Goal: Information Seeking & Learning: Learn about a topic

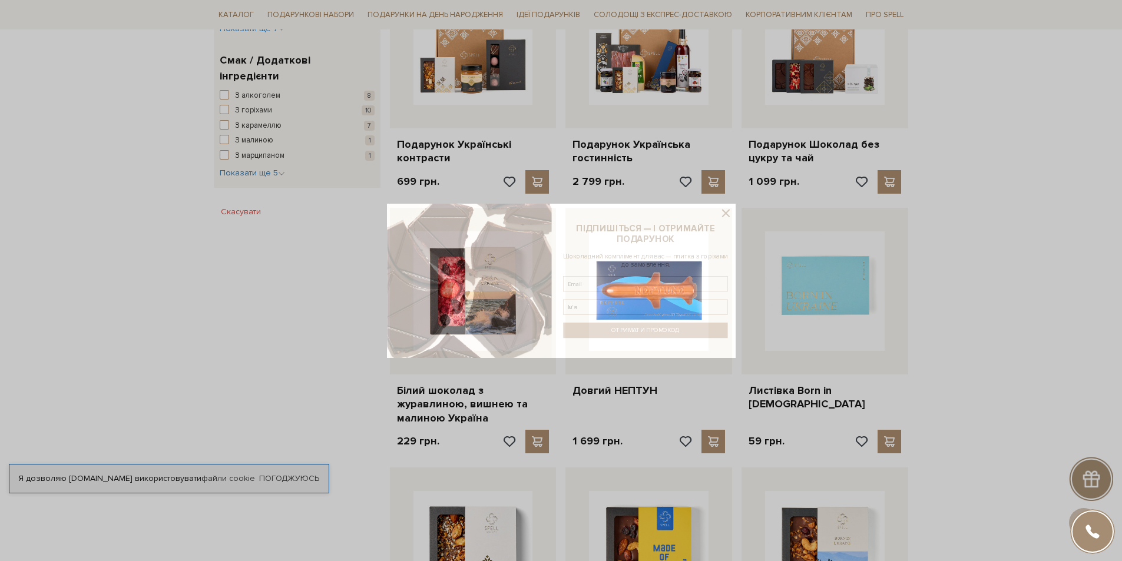
scroll to position [471, 0]
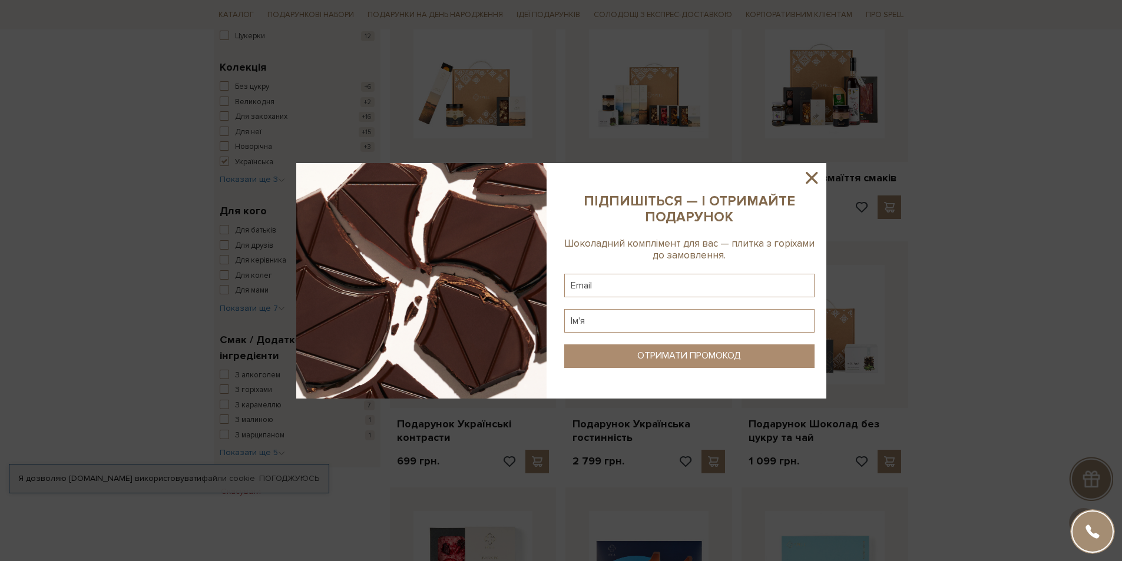
click at [812, 174] on icon at bounding box center [811, 178] width 20 height 20
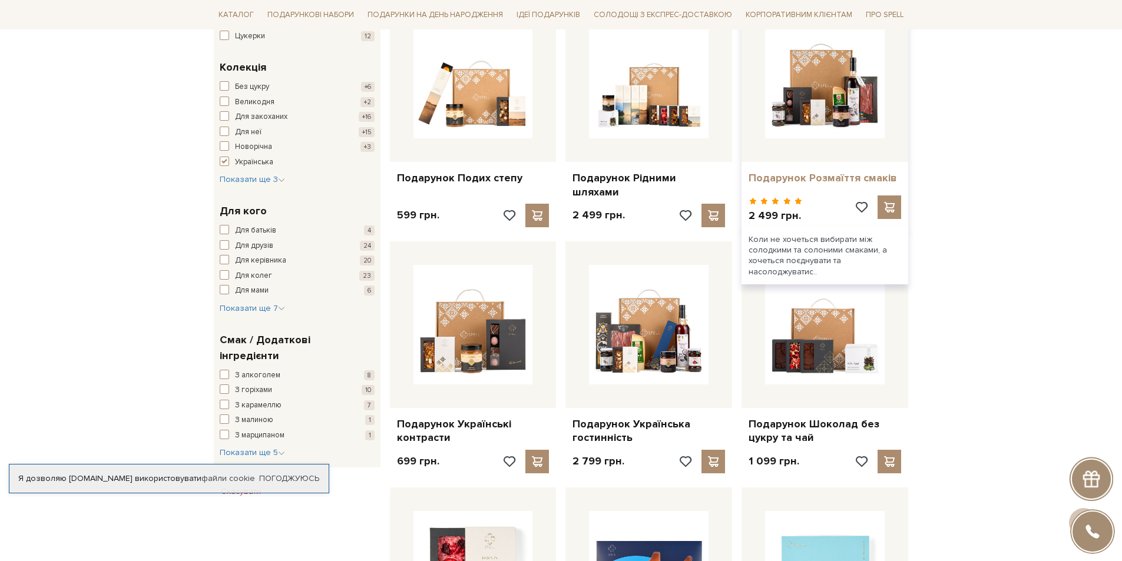
click at [821, 172] on link "Подарунок Розмаїття смаків" at bounding box center [824, 178] width 152 height 14
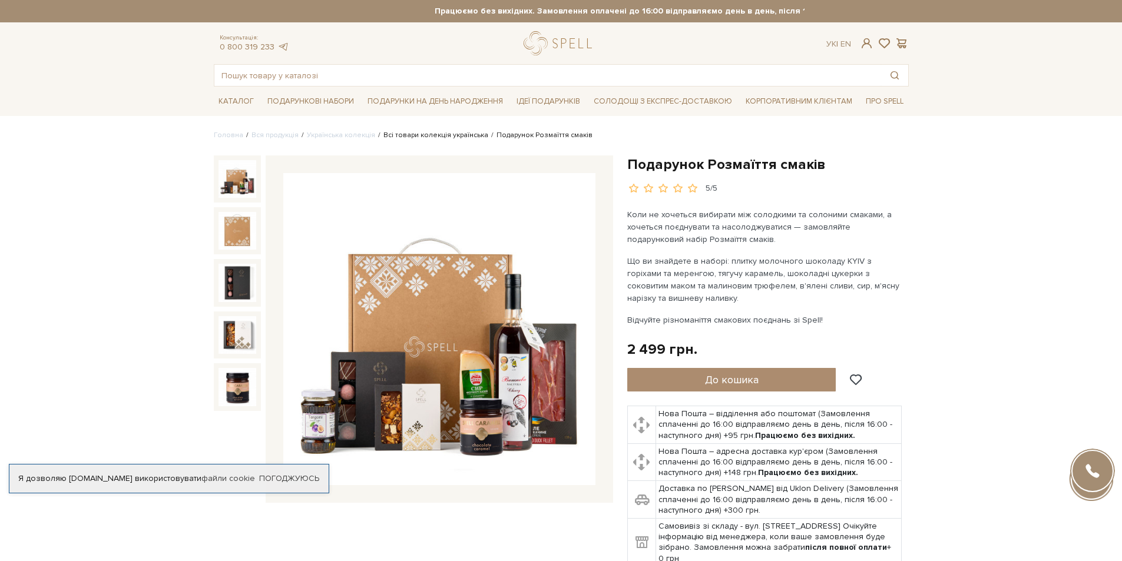
click at [429, 137] on link "Всі товари колекція українська" at bounding box center [435, 135] width 105 height 9
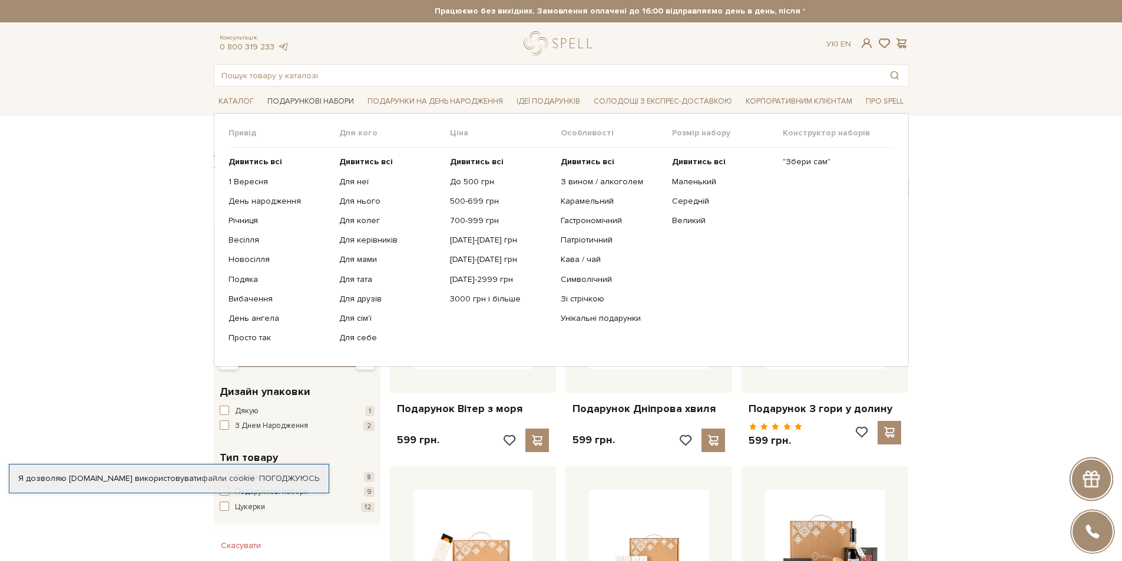
click at [309, 106] on span "Подарункові набори" at bounding box center [311, 101] width 96 height 18
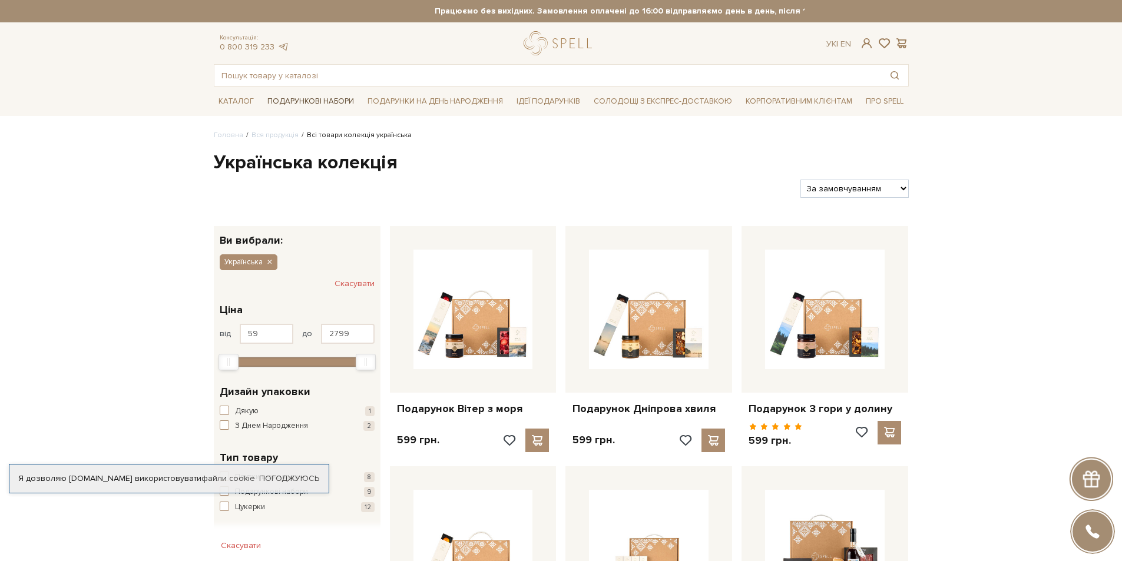
click at [309, 107] on span "Подарункові набори" at bounding box center [311, 101] width 96 height 18
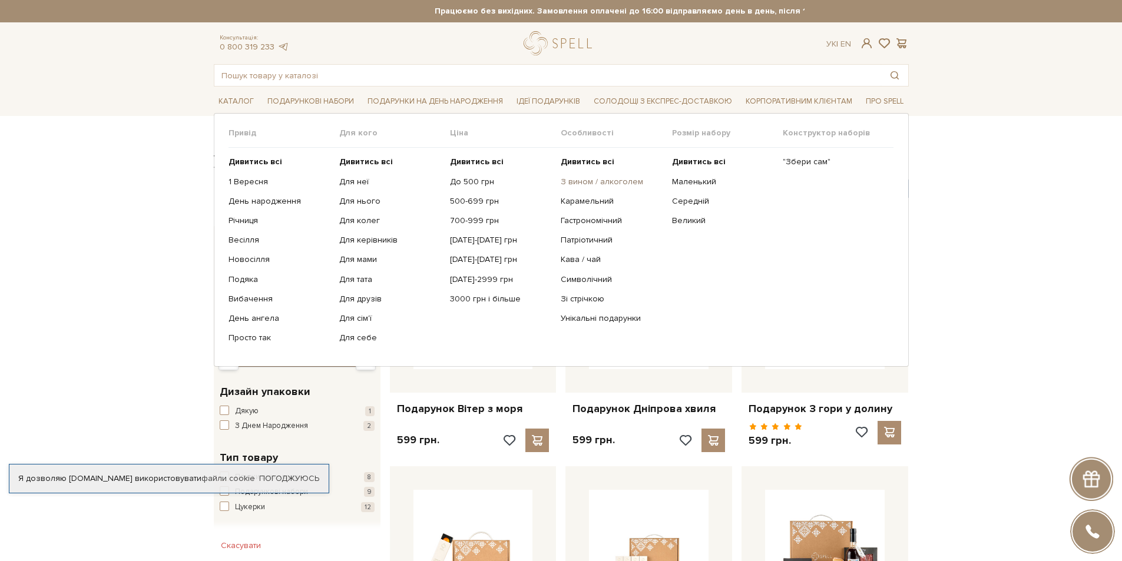
click at [597, 183] on link "З вином / алкоголем" at bounding box center [612, 182] width 102 height 11
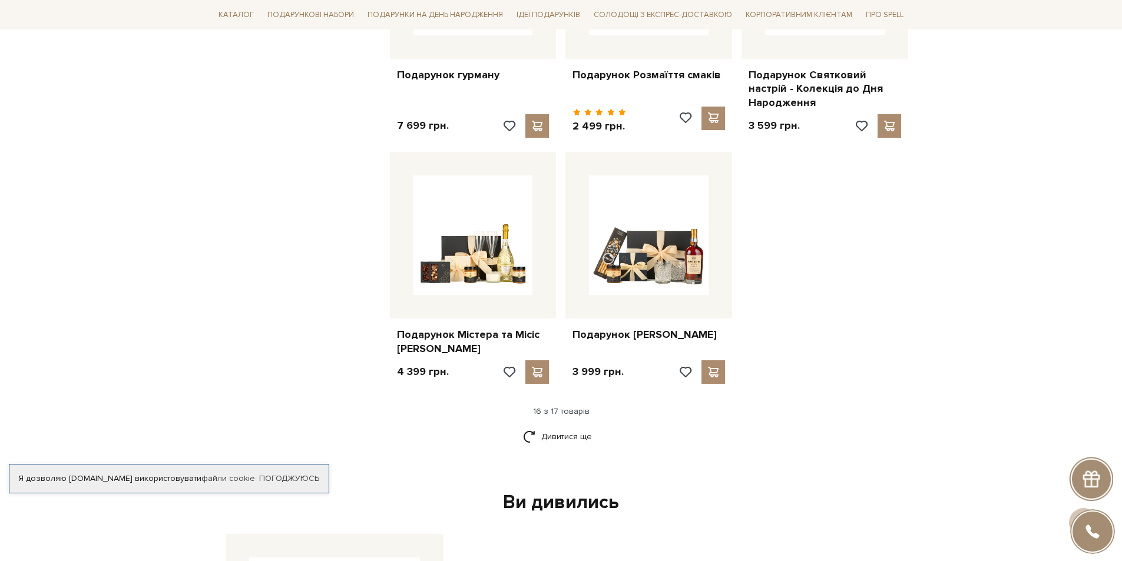
scroll to position [1354, 0]
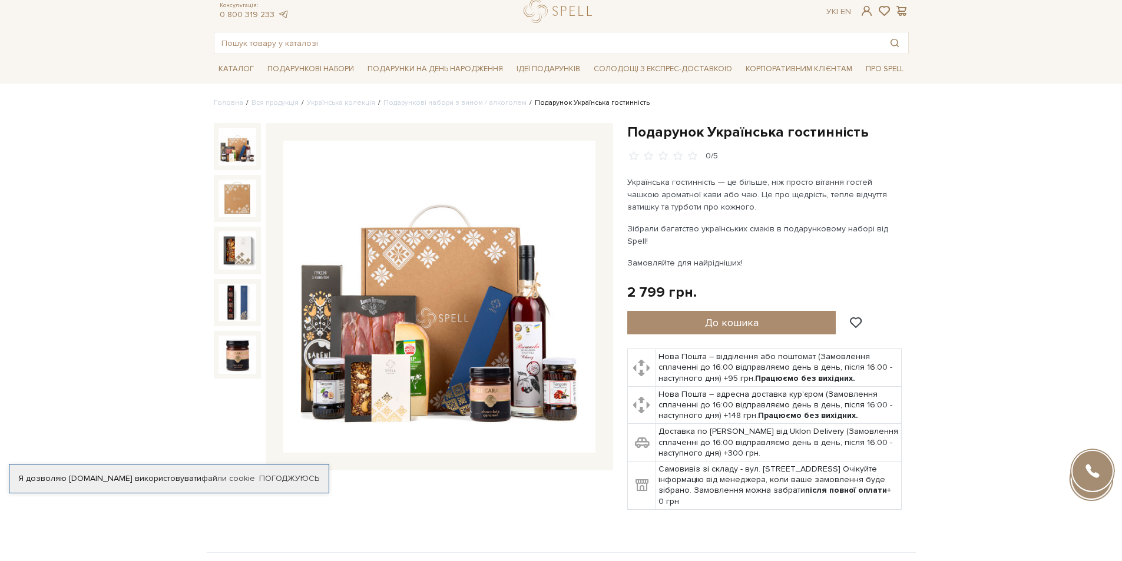
scroll to position [59, 0]
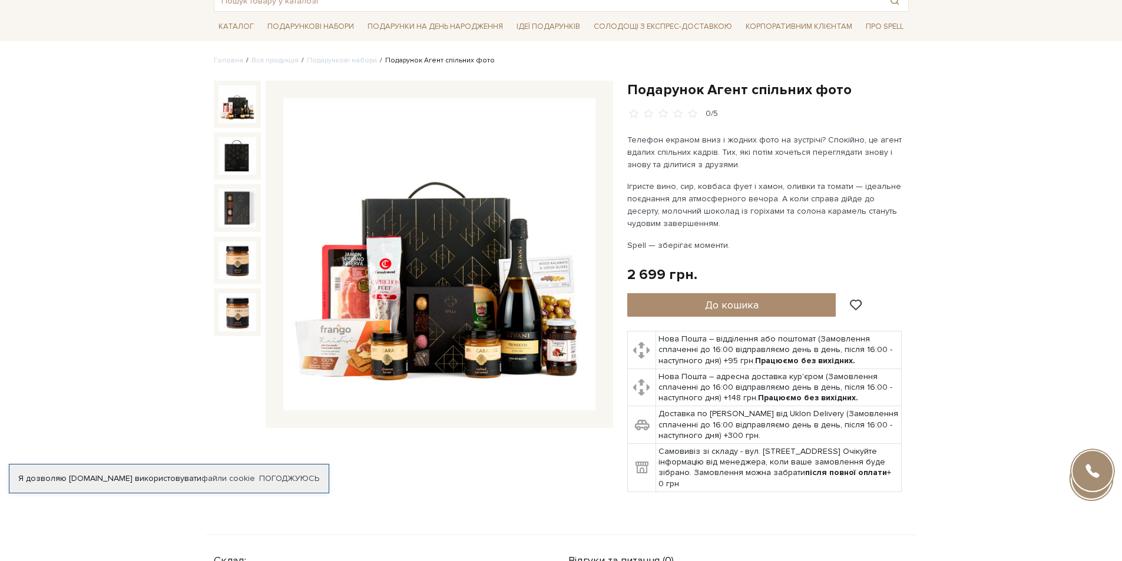
scroll to position [59, 0]
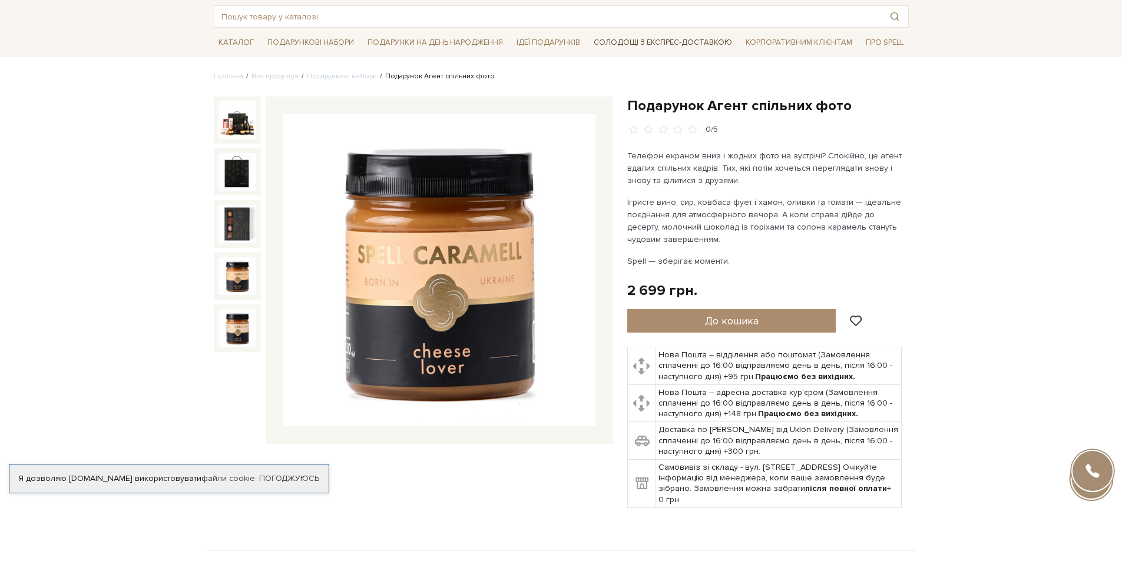
click at [639, 42] on link "Солодощі з експрес-доставкою" at bounding box center [663, 42] width 148 height 20
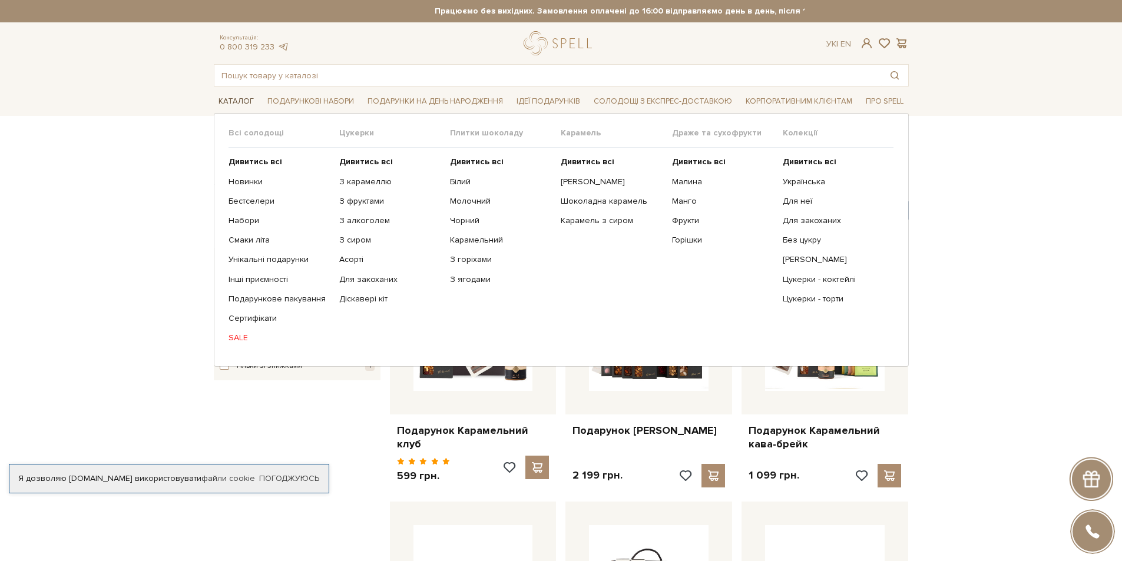
click at [231, 101] on span "Каталог" at bounding box center [236, 101] width 45 height 18
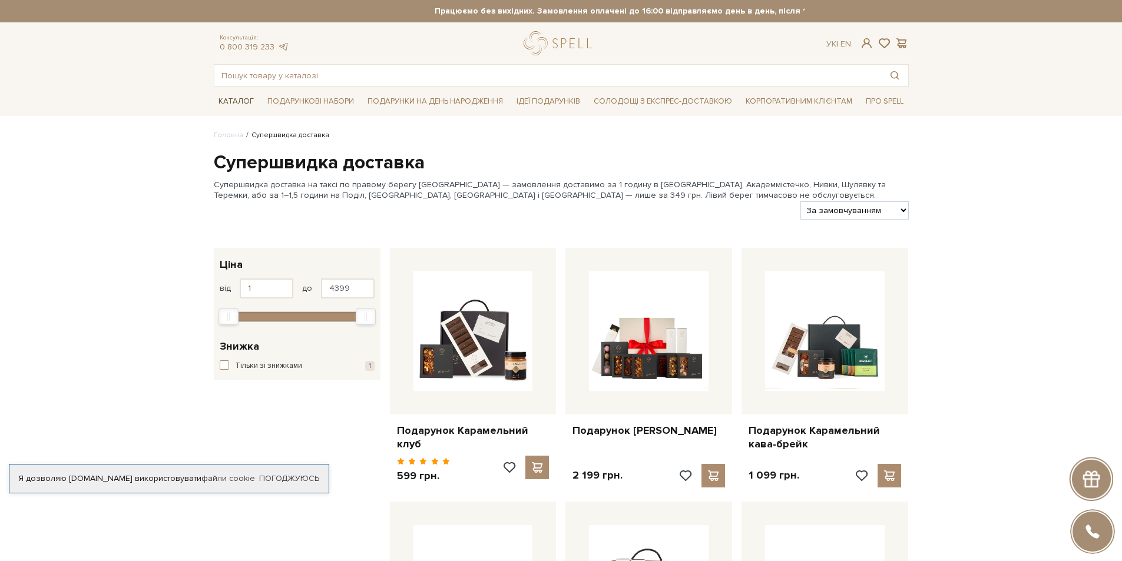
click at [231, 101] on span "Каталог" at bounding box center [236, 101] width 45 height 18
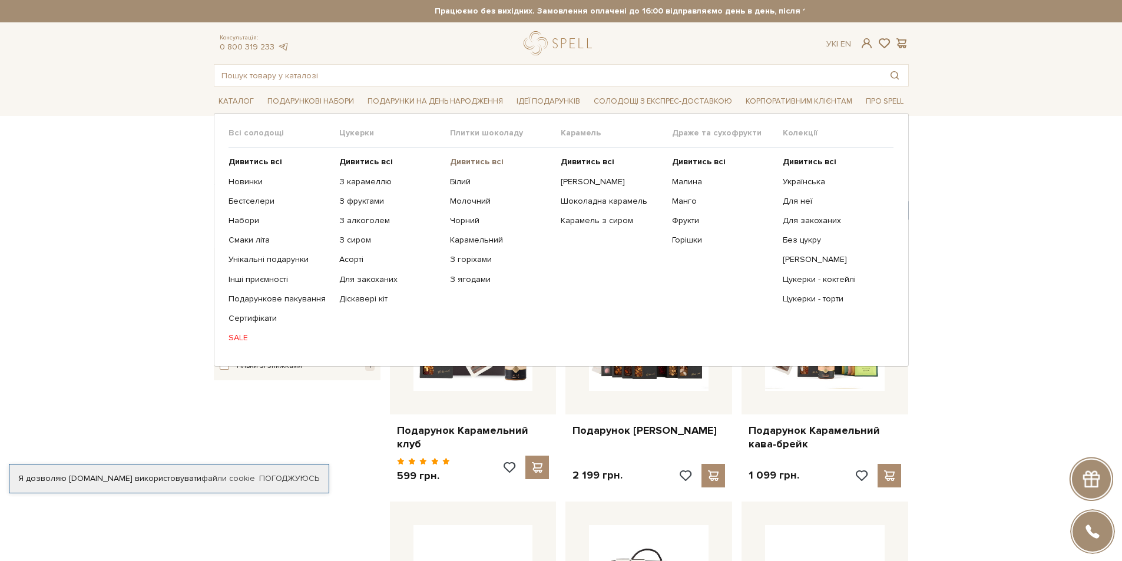
click at [472, 161] on b "Дивитись всі" at bounding box center [477, 162] width 54 height 10
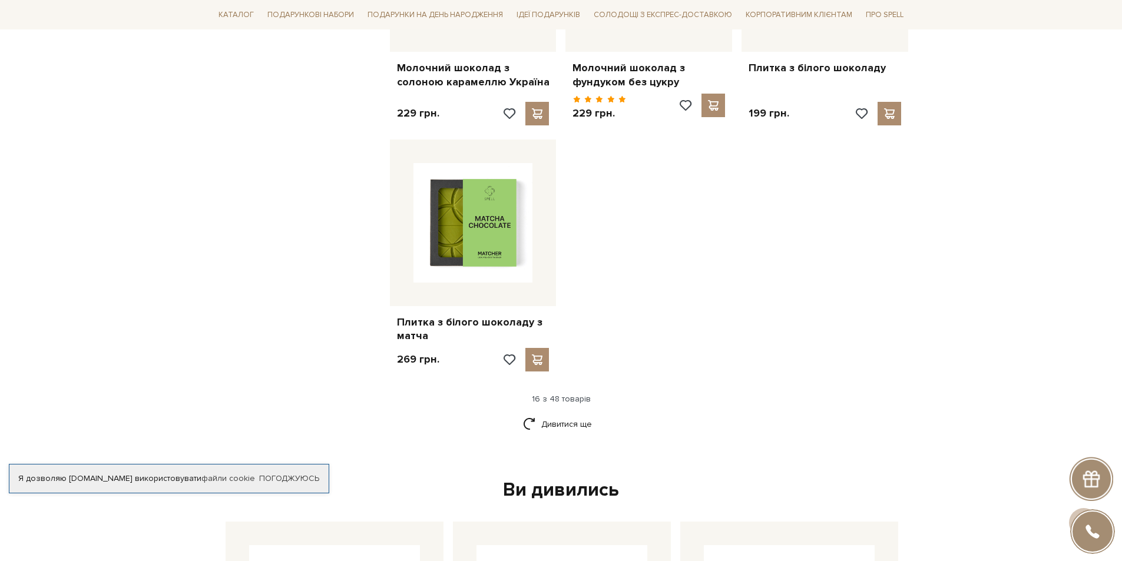
scroll to position [1472, 0]
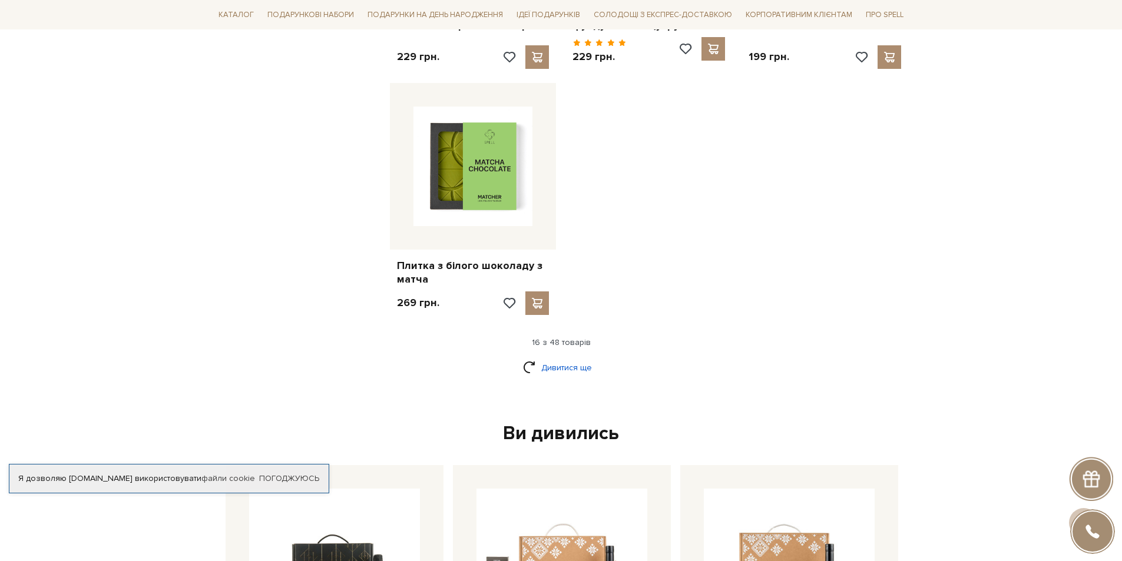
click at [554, 357] on link "Дивитися ще" at bounding box center [561, 367] width 77 height 21
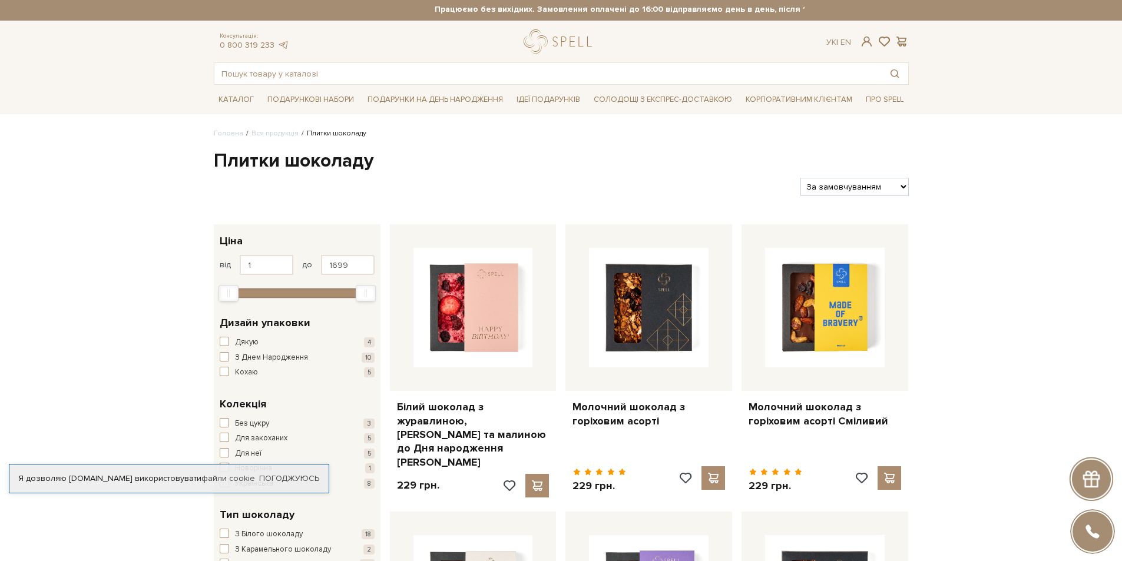
scroll to position [0, 0]
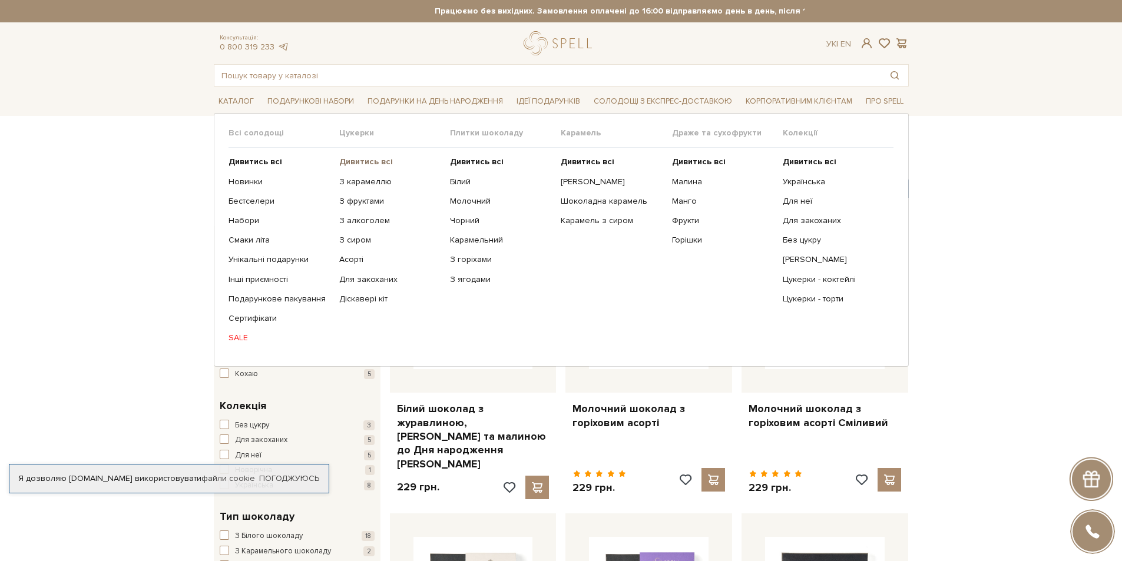
click at [361, 160] on b "Дивитись всі" at bounding box center [366, 162] width 54 height 10
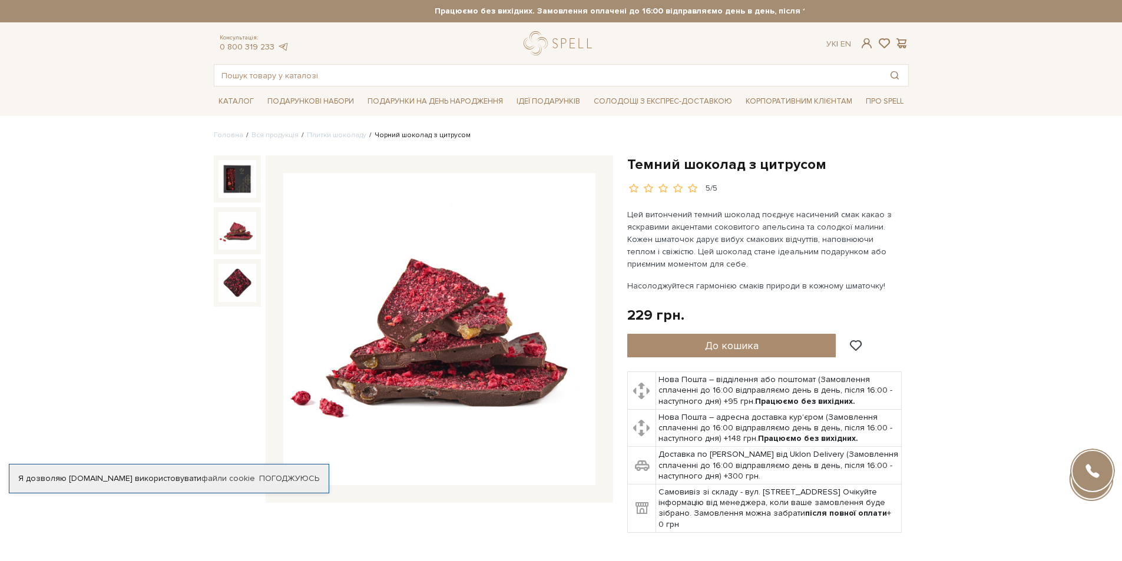
click at [234, 230] on img at bounding box center [237, 231] width 38 height 38
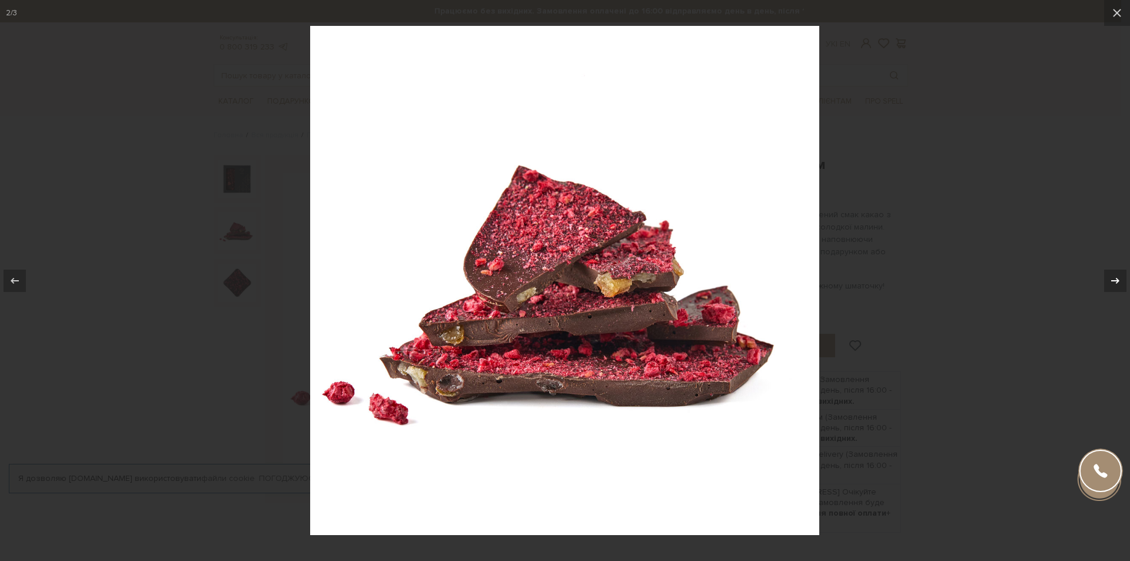
click at [1112, 277] on icon at bounding box center [1116, 281] width 14 height 14
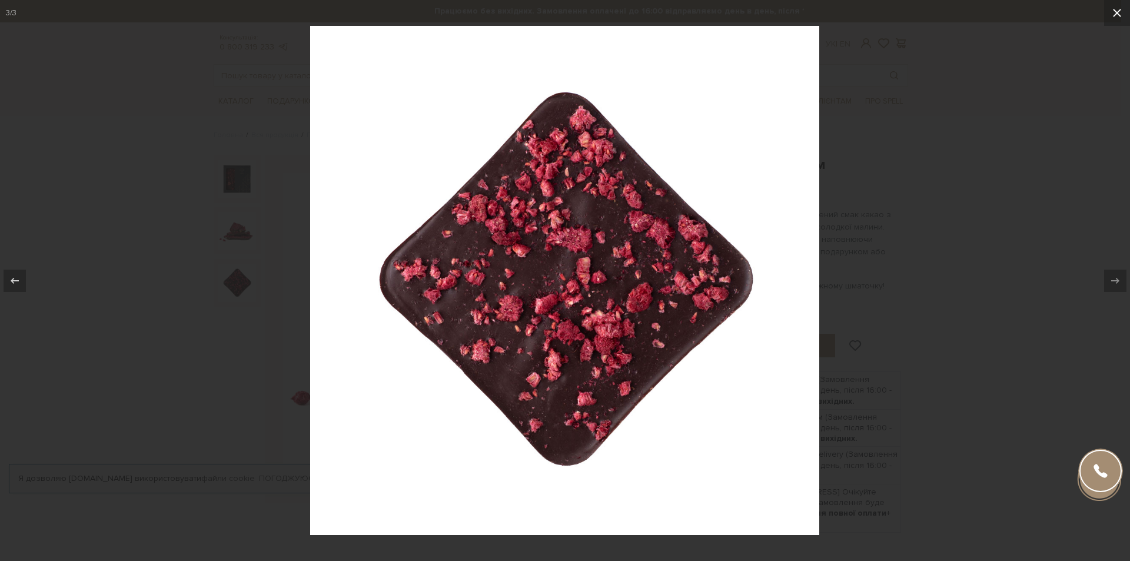
click at [1117, 14] on icon at bounding box center [1117, 13] width 8 height 8
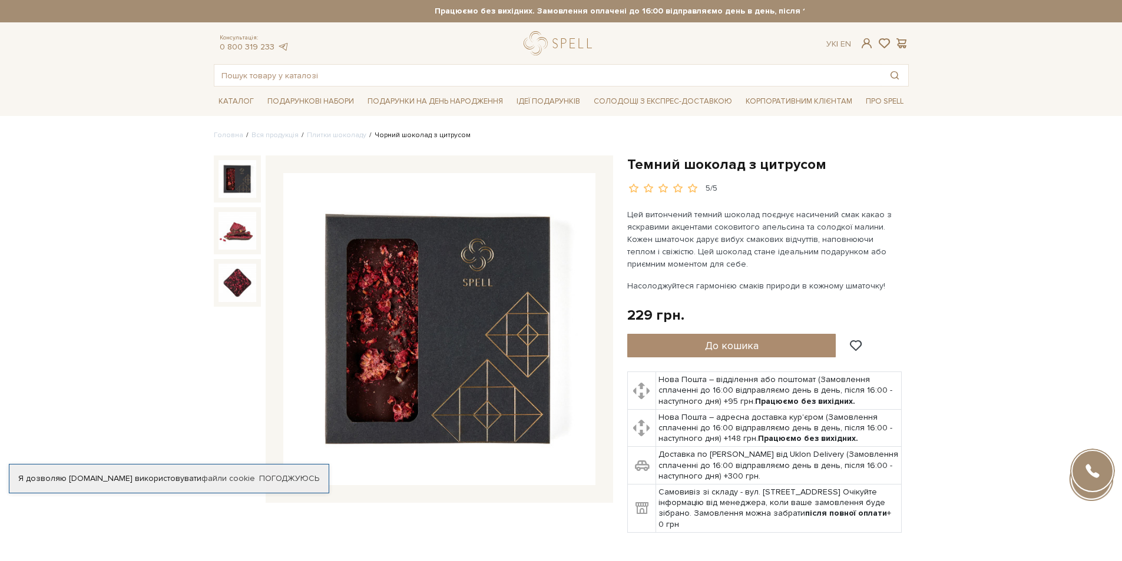
click at [236, 172] on img at bounding box center [237, 179] width 38 height 38
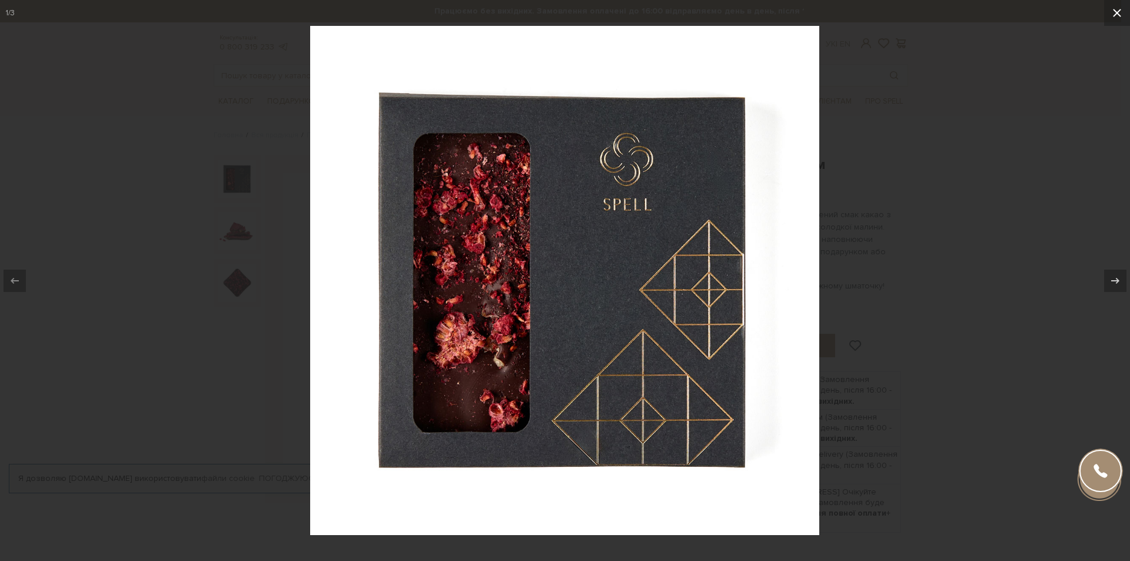
click at [1115, 15] on icon at bounding box center [1117, 13] width 8 height 8
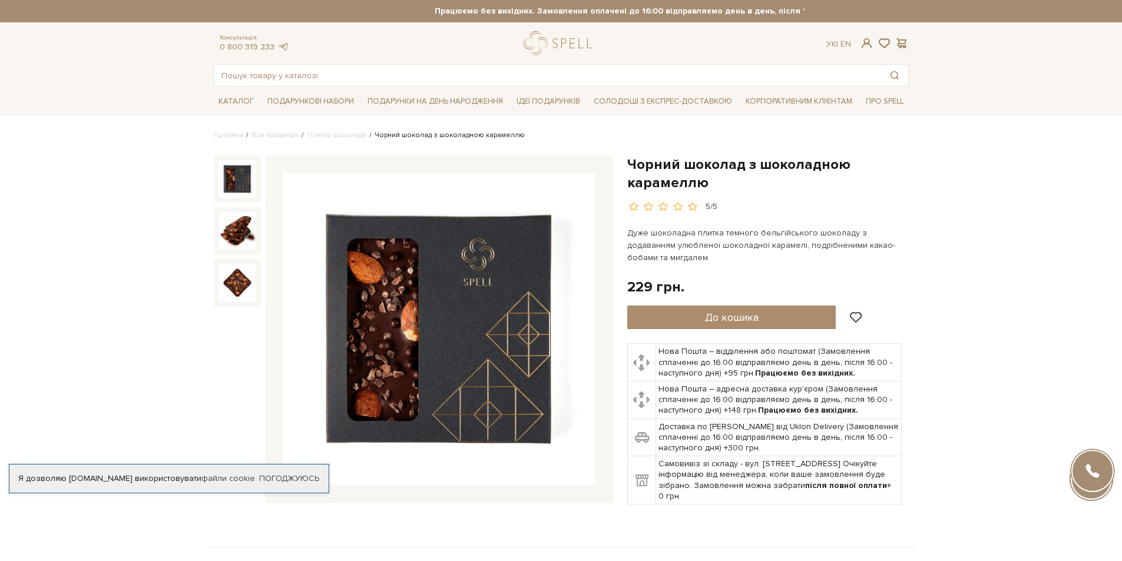
click at [229, 180] on img at bounding box center [237, 179] width 38 height 38
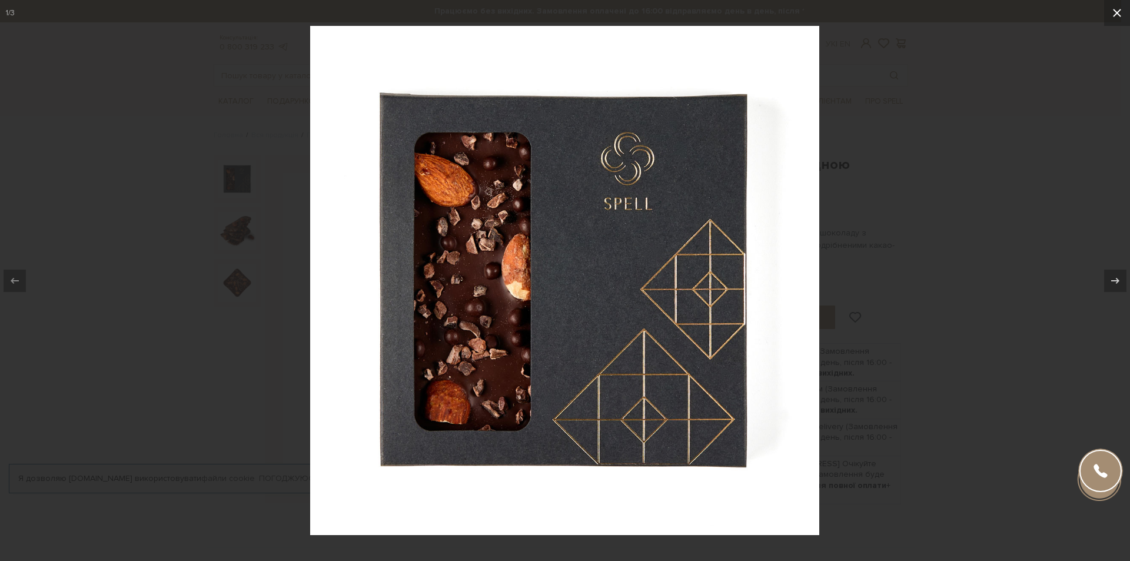
click at [1115, 14] on icon at bounding box center [1117, 13] width 14 height 14
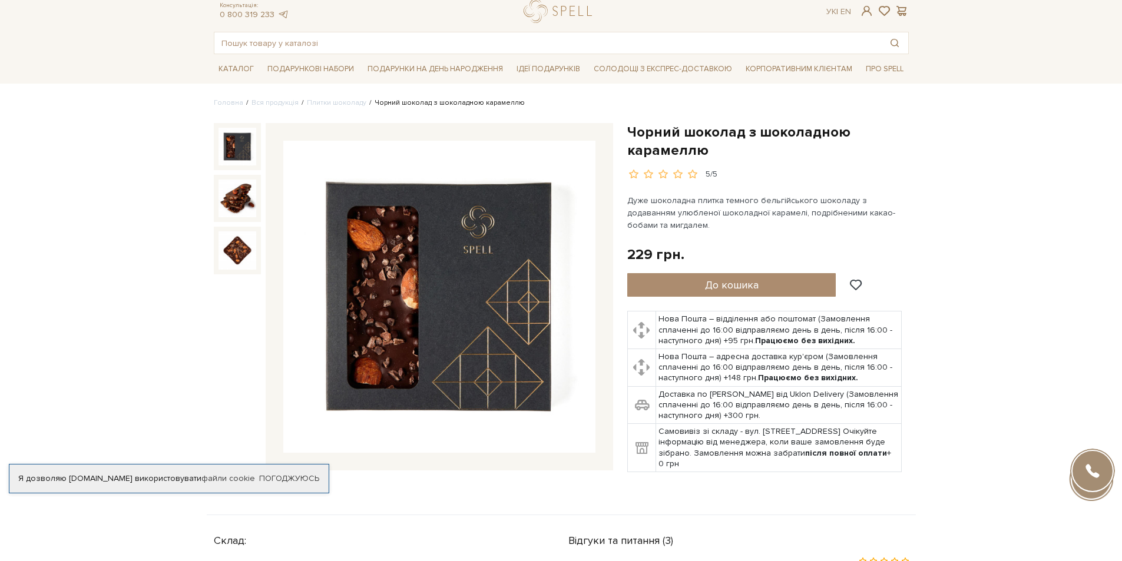
scroll to position [59, 0]
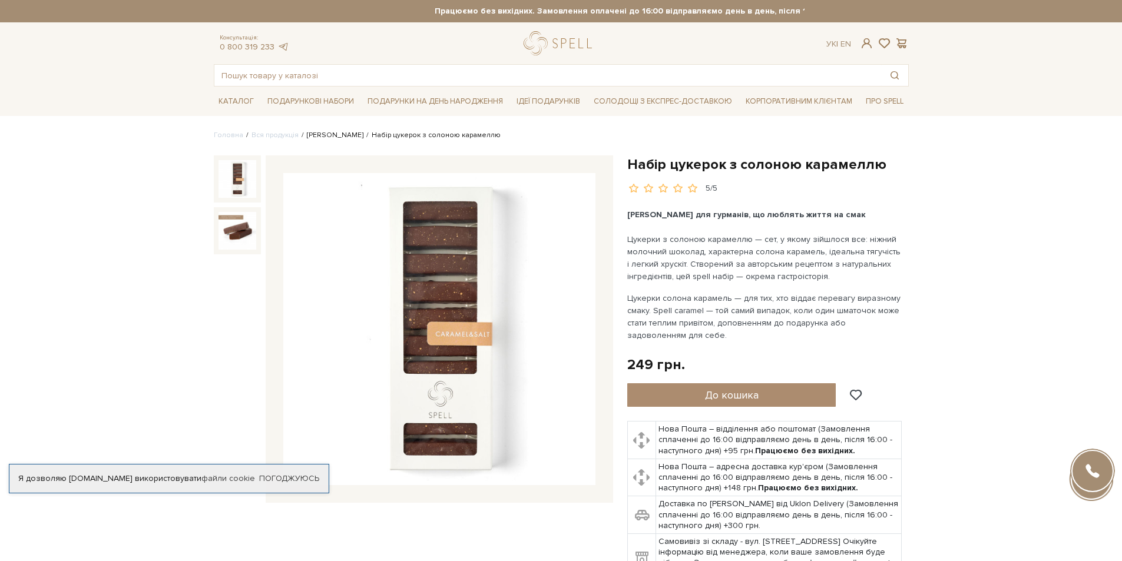
click at [319, 135] on link "[PERSON_NAME]" at bounding box center [335, 135] width 57 height 9
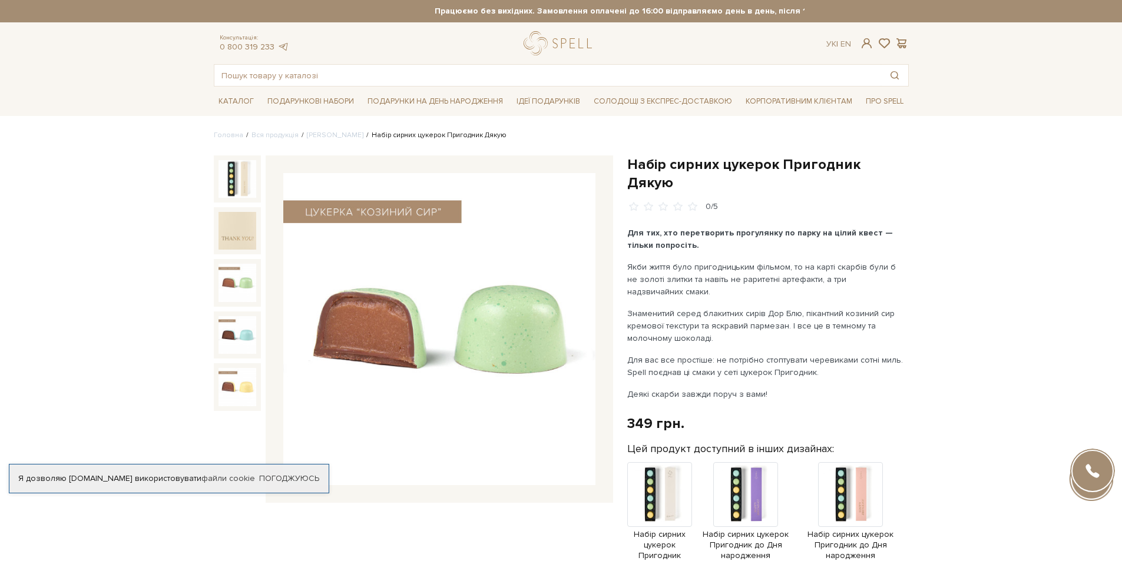
click at [235, 280] on img at bounding box center [237, 283] width 38 height 38
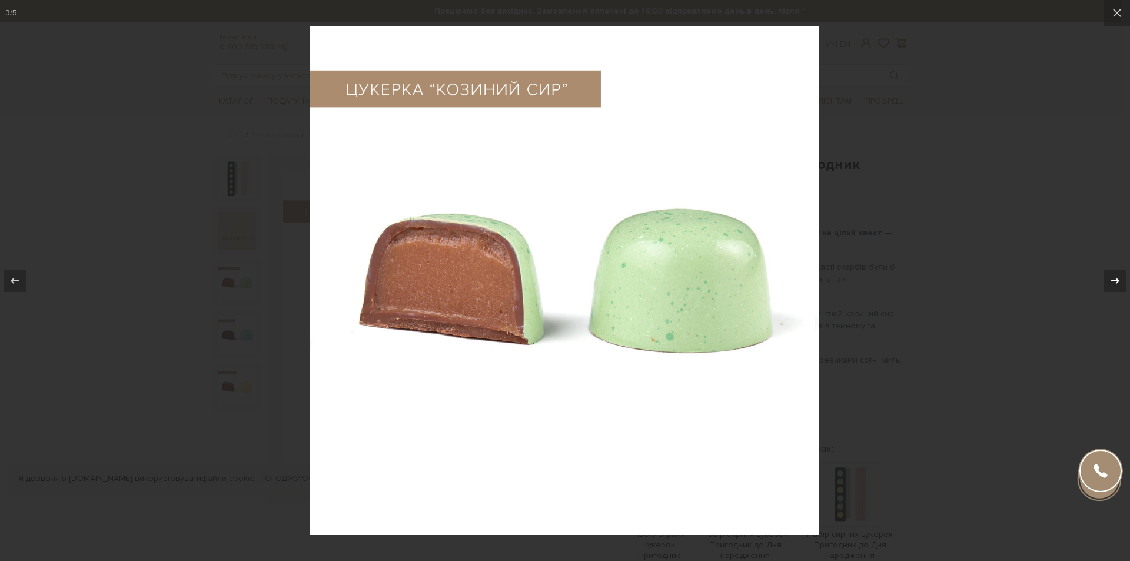
click at [1113, 280] on icon at bounding box center [1116, 280] width 8 height 6
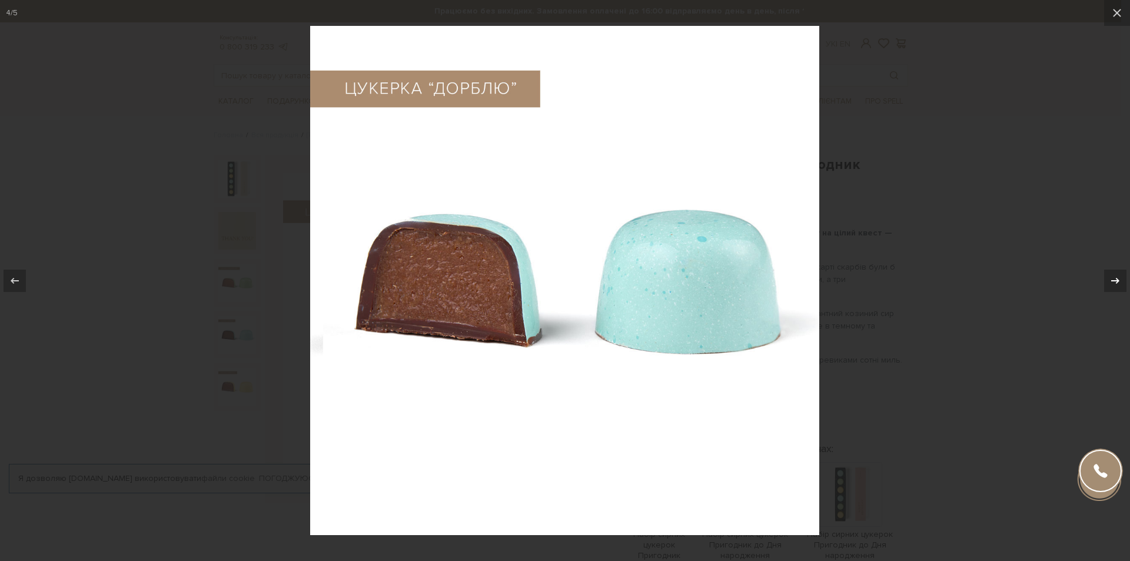
click at [1113, 280] on icon at bounding box center [1116, 280] width 8 height 6
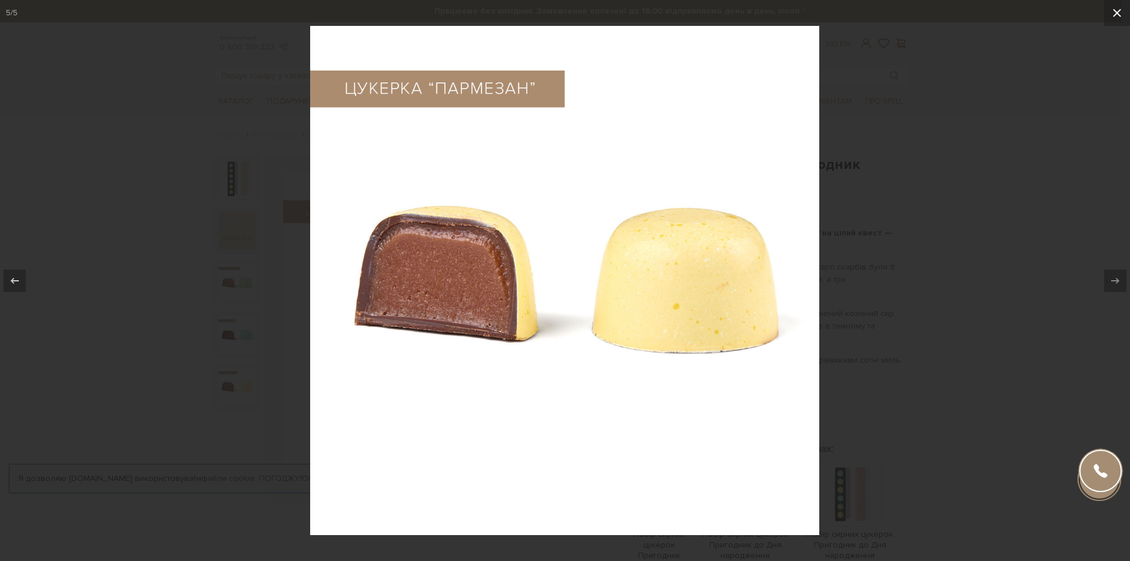
click at [1119, 9] on icon at bounding box center [1117, 13] width 14 height 14
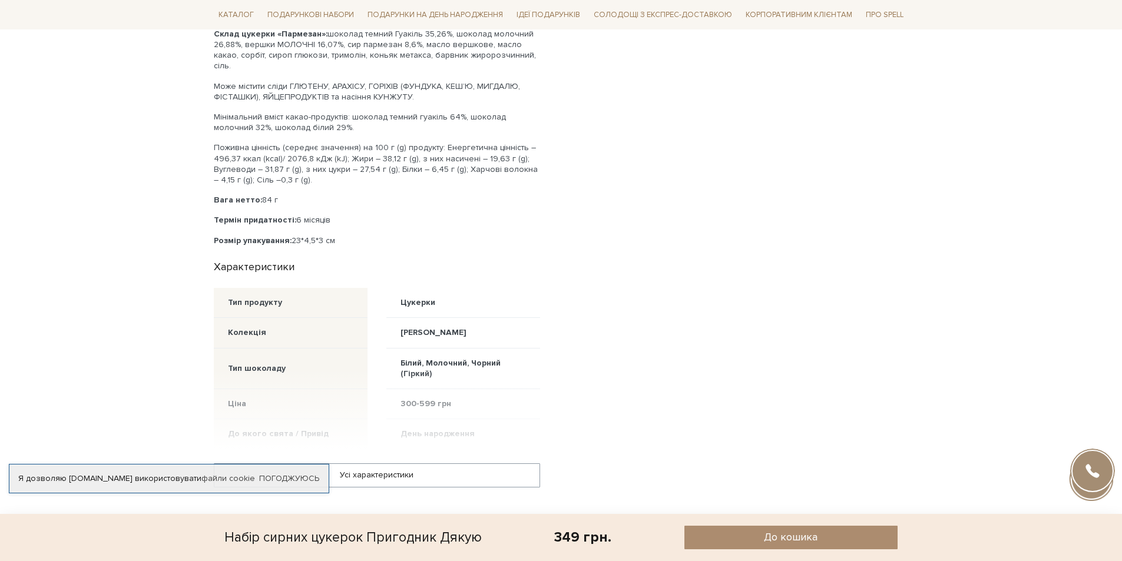
scroll to position [1060, 0]
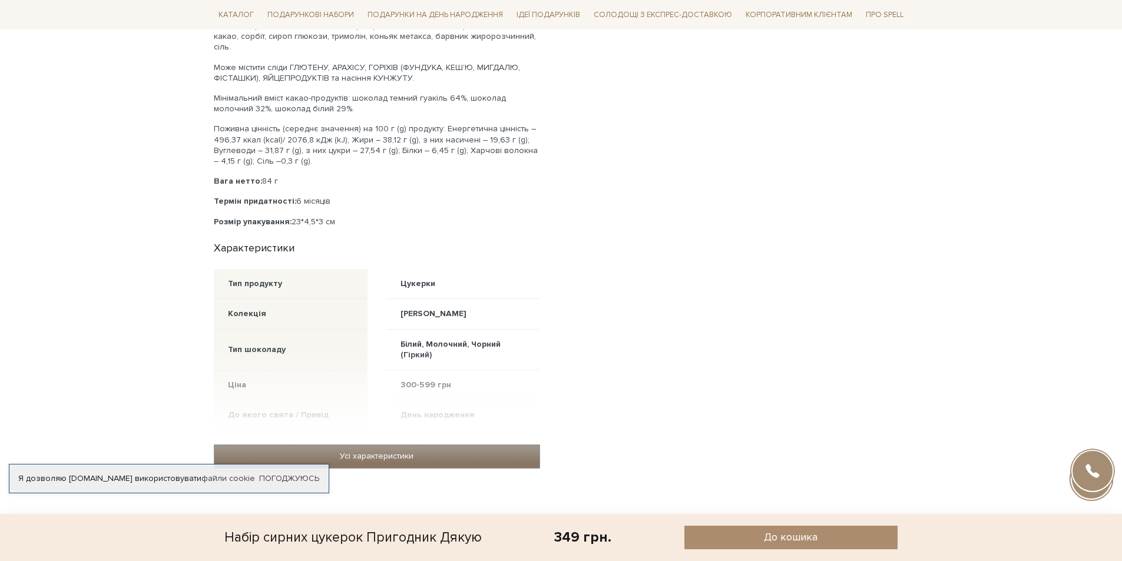
click at [386, 445] on link "Усі характеристики" at bounding box center [376, 456] width 325 height 22
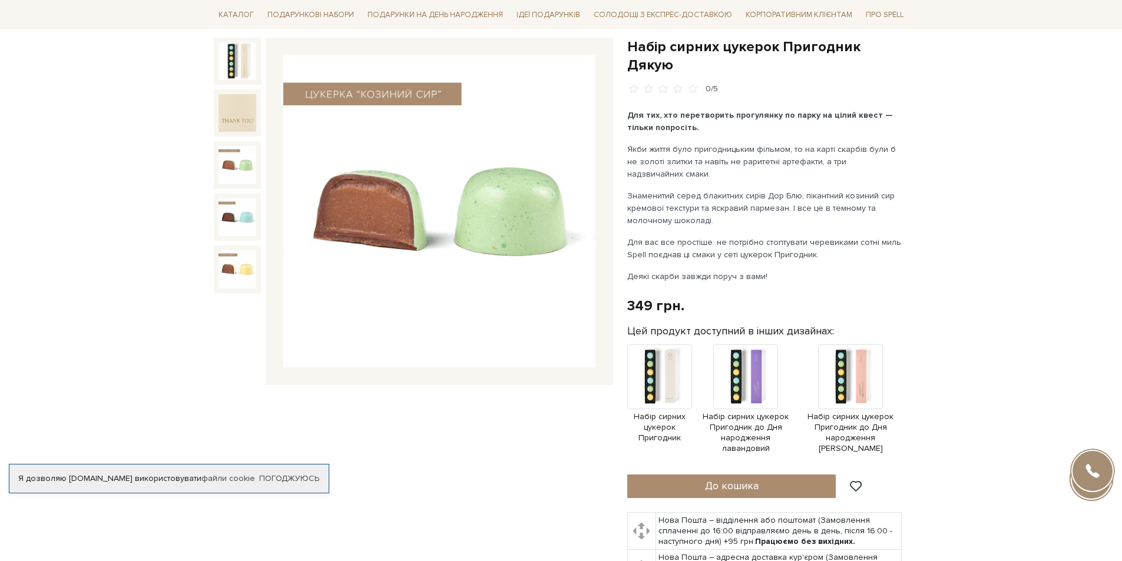
scroll to position [0, 0]
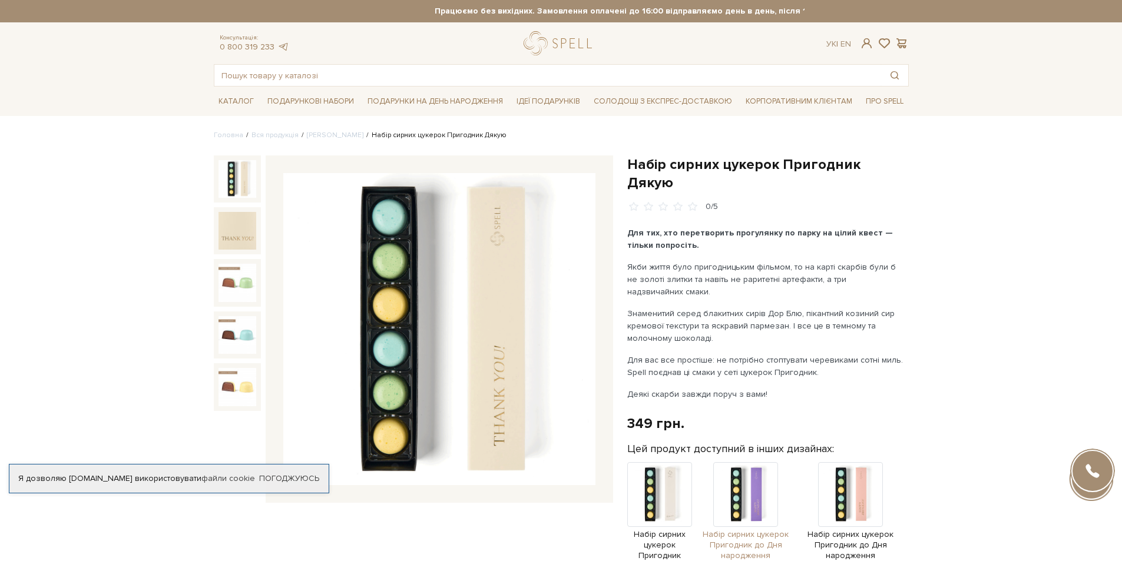
click at [742, 531] on span "Набір сирних цукерок Пригодник до Дня народження лавандовий" at bounding box center [746, 550] width 96 height 43
click at [234, 191] on img at bounding box center [237, 179] width 38 height 38
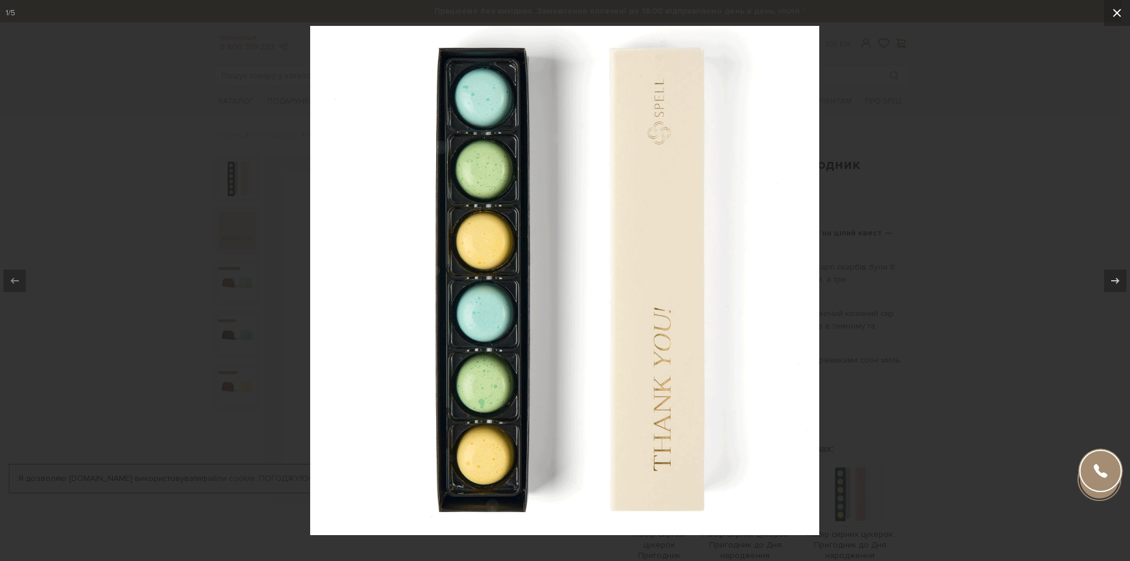
click at [1116, 13] on icon at bounding box center [1117, 13] width 14 height 14
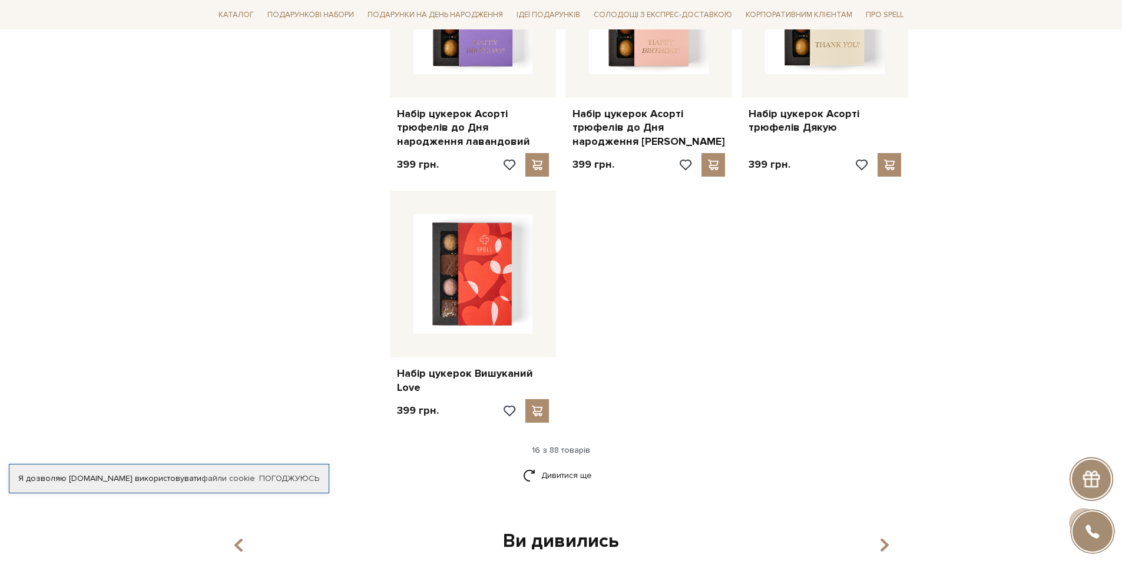
scroll to position [1295, 0]
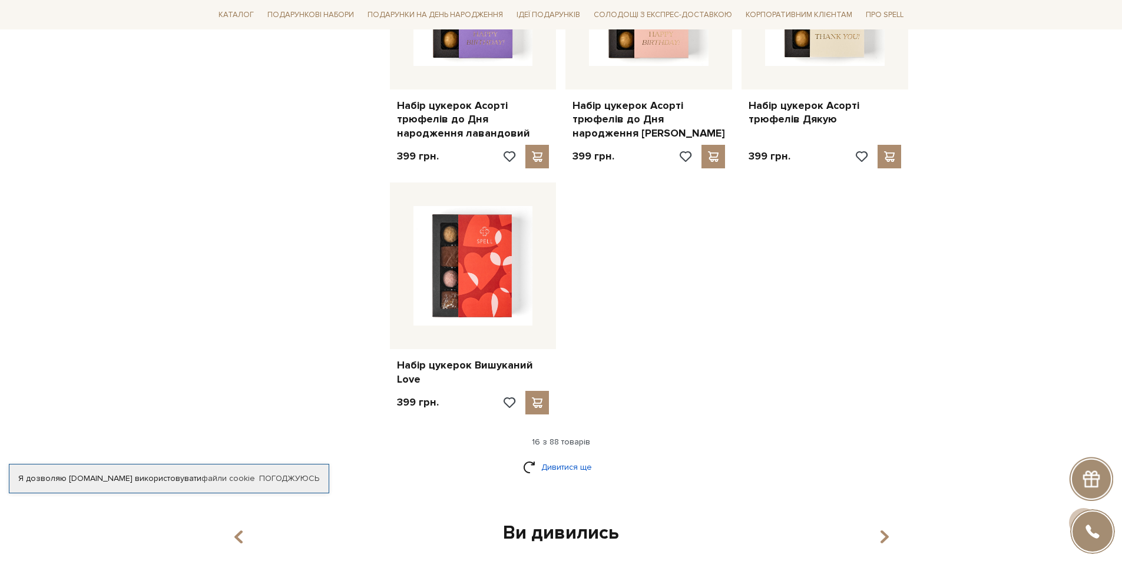
click at [572, 465] on link "Дивитися ще" at bounding box center [561, 467] width 77 height 21
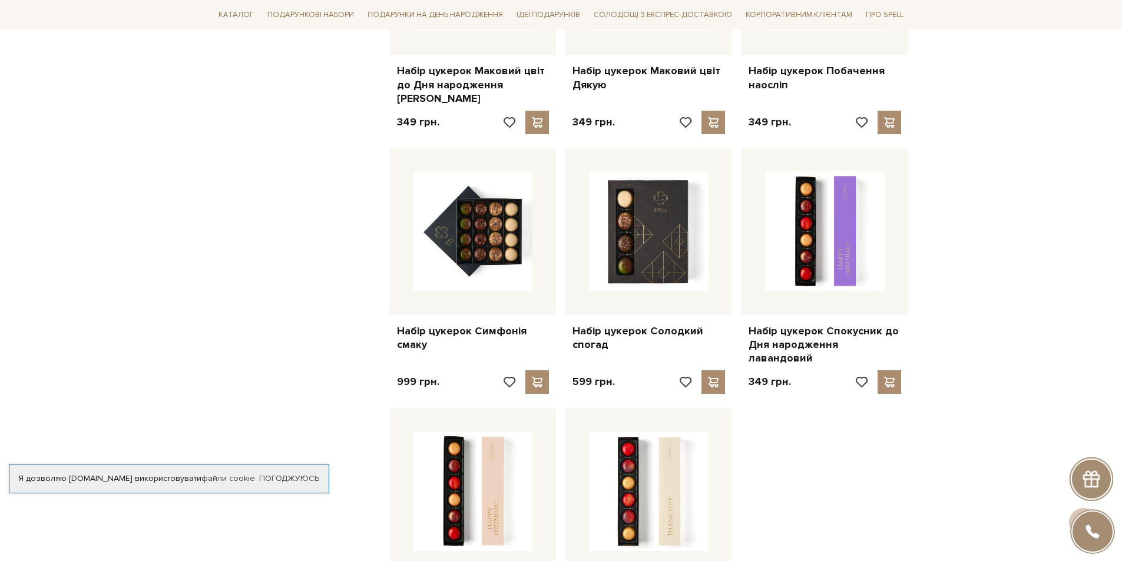
scroll to position [2767, 0]
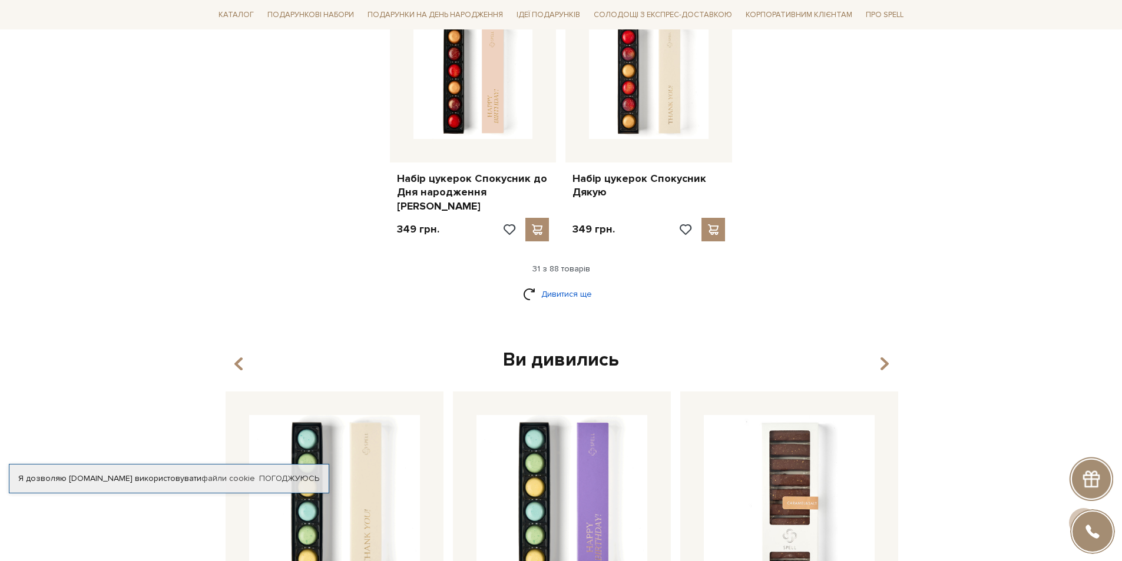
click at [572, 284] on link "Дивитися ще" at bounding box center [561, 294] width 77 height 21
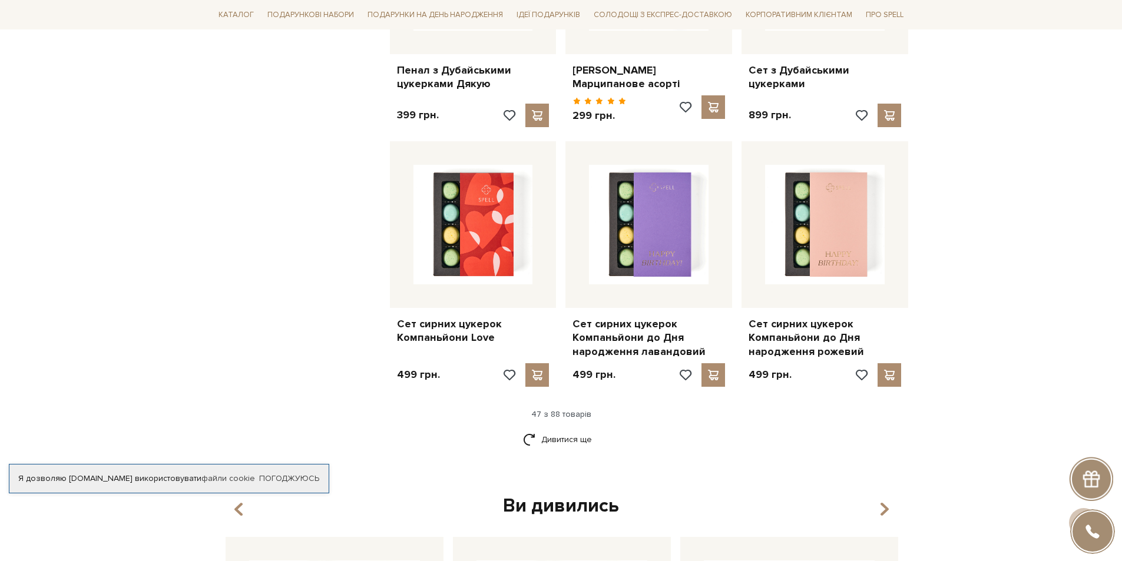
scroll to position [3945, 0]
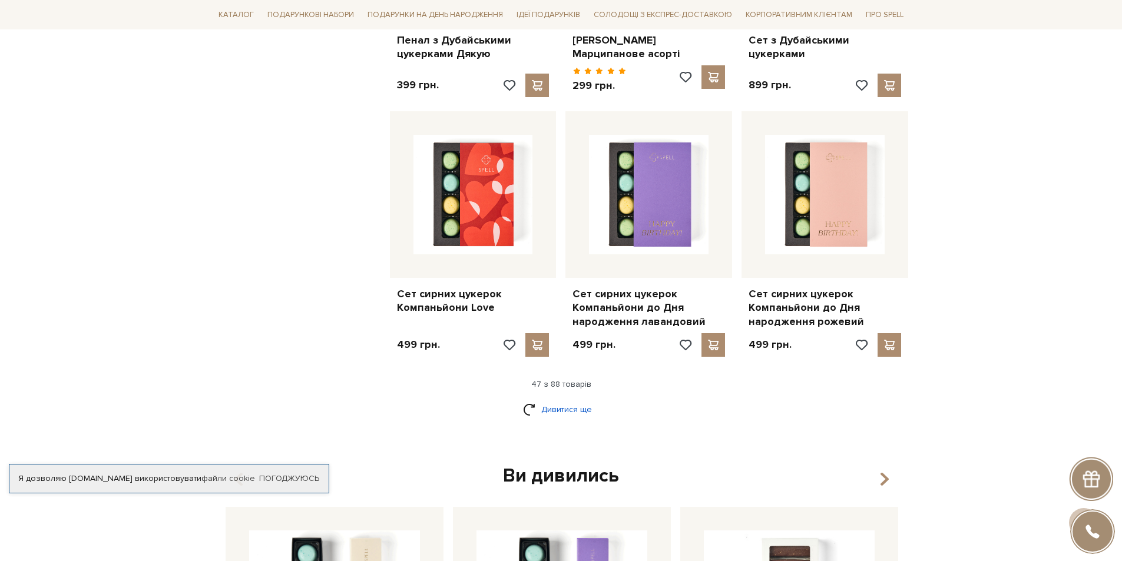
click at [562, 399] on link "Дивитися ще" at bounding box center [561, 409] width 77 height 21
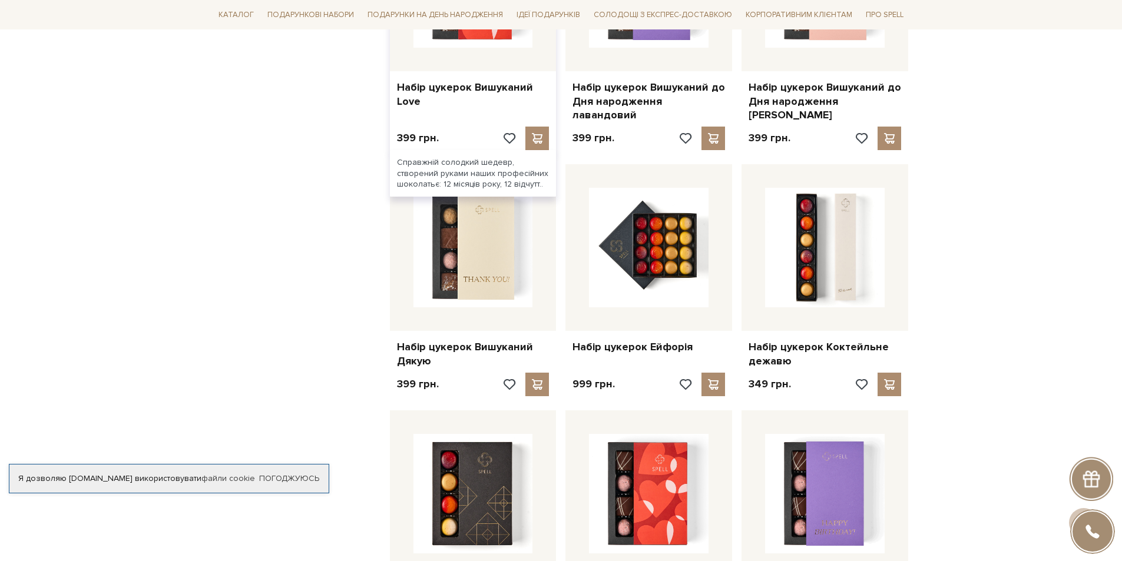
scroll to position [1590, 0]
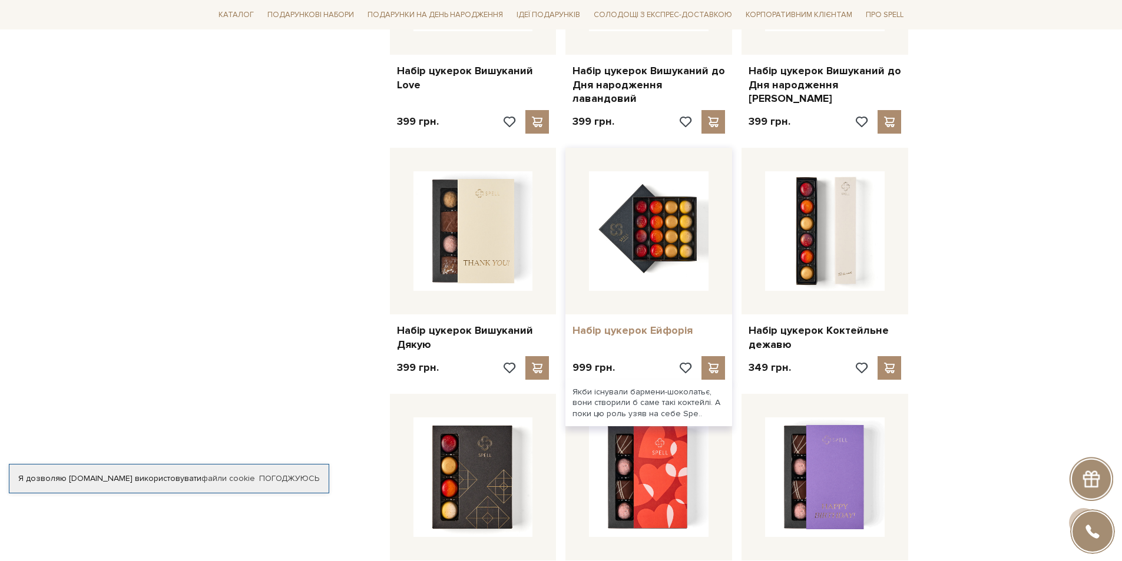
click at [630, 324] on link "Набір цукерок Ейфорія" at bounding box center [648, 331] width 152 height 14
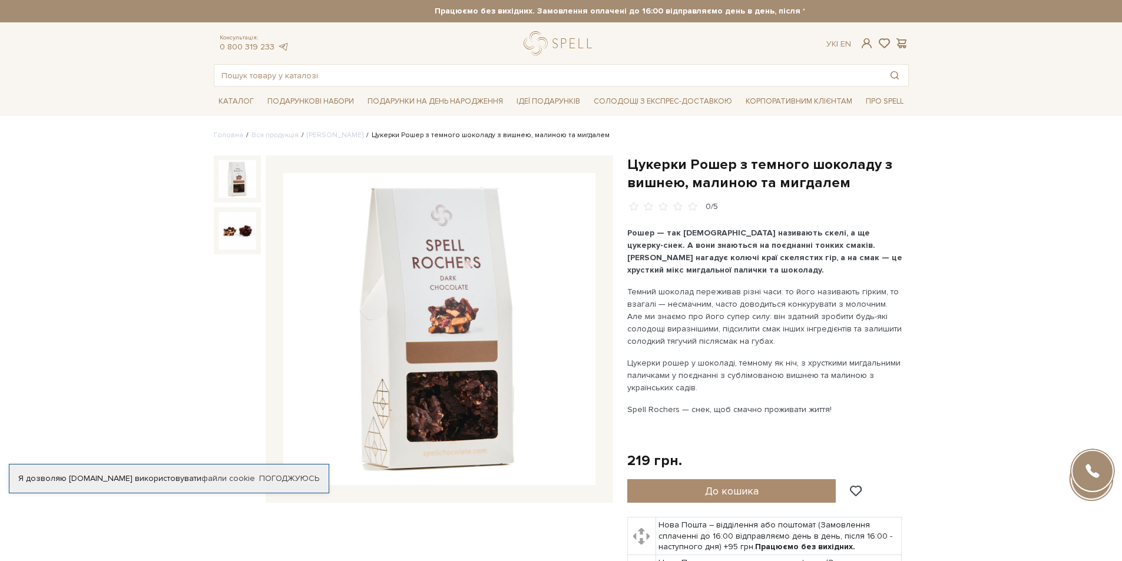
click at [457, 309] on img at bounding box center [439, 329] width 312 height 312
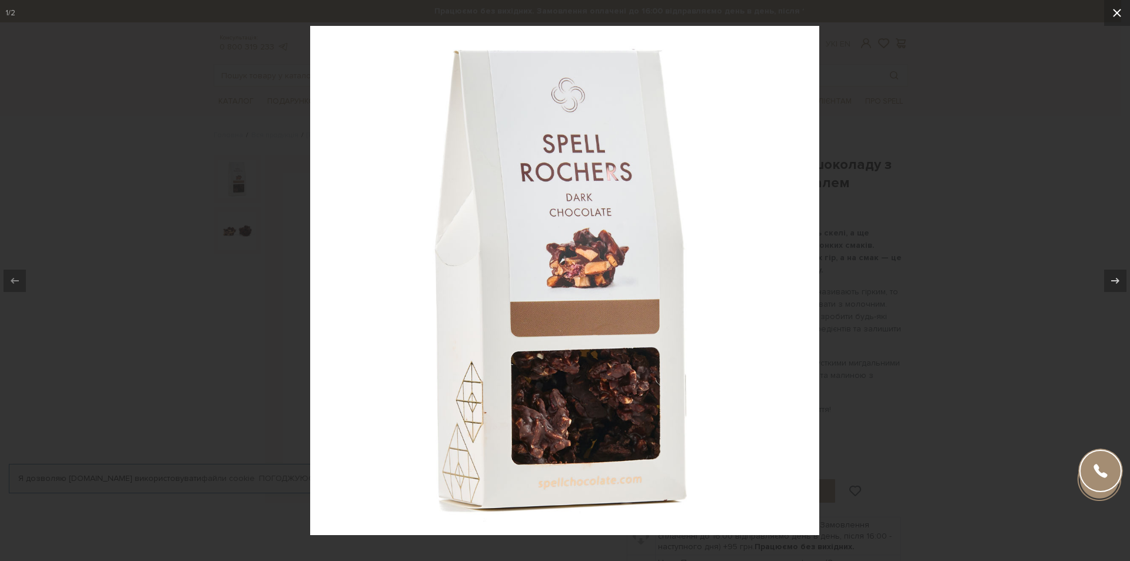
click at [1115, 15] on icon at bounding box center [1117, 13] width 8 height 8
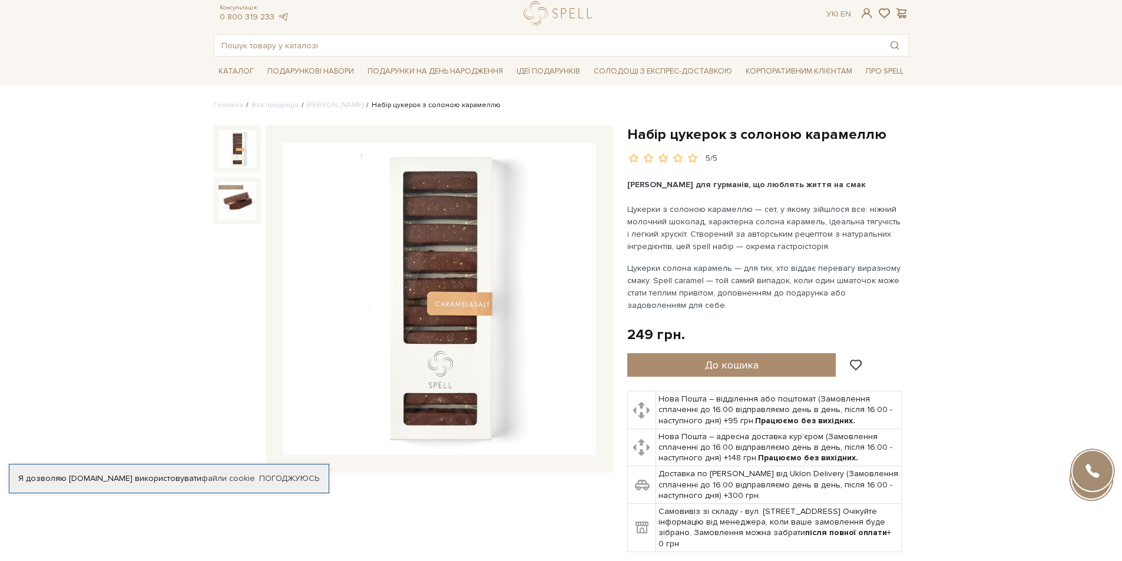
scroll to position [59, 0]
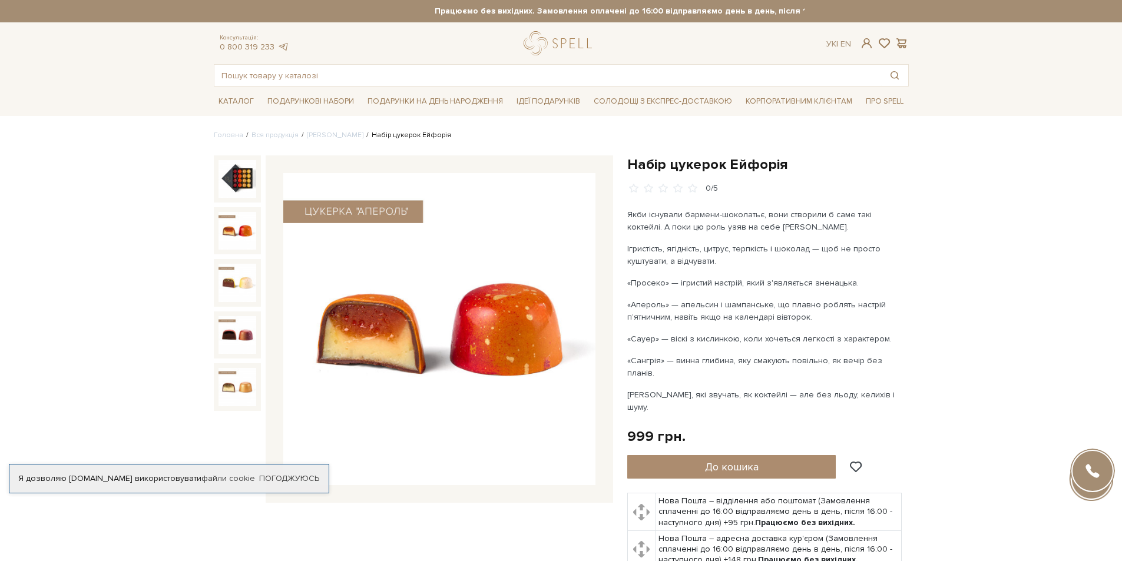
click at [242, 228] on img at bounding box center [237, 231] width 38 height 38
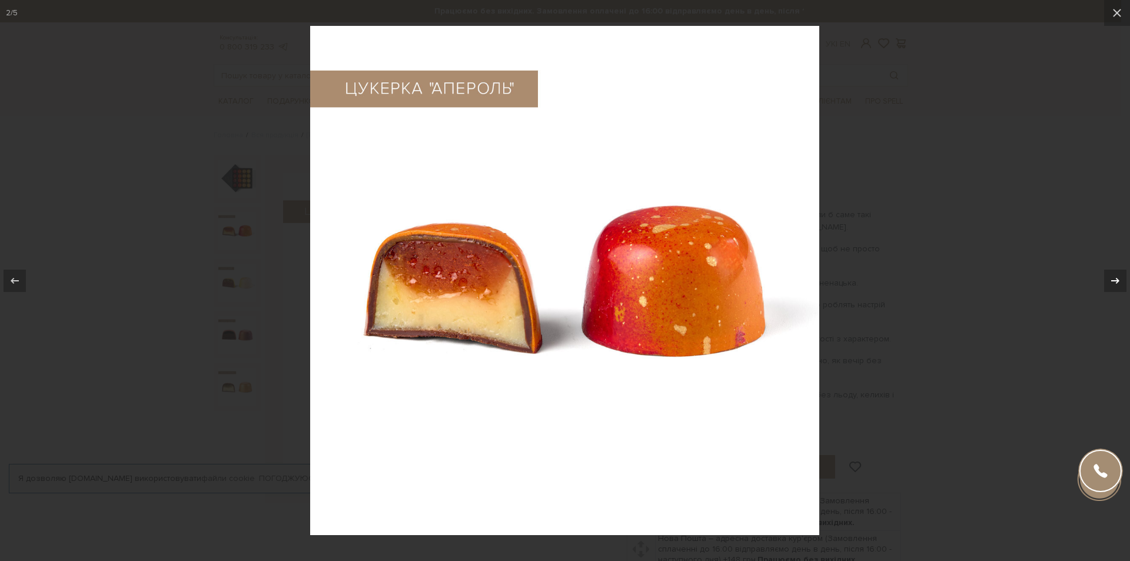
click at [1109, 278] on icon at bounding box center [1116, 281] width 14 height 14
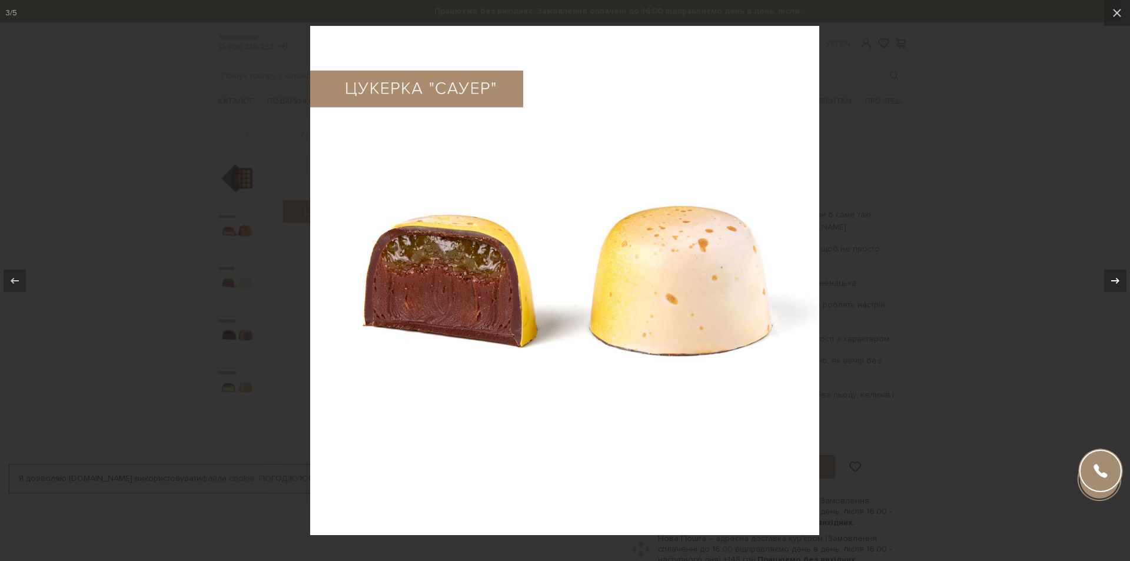
click at [1109, 278] on icon at bounding box center [1116, 281] width 14 height 14
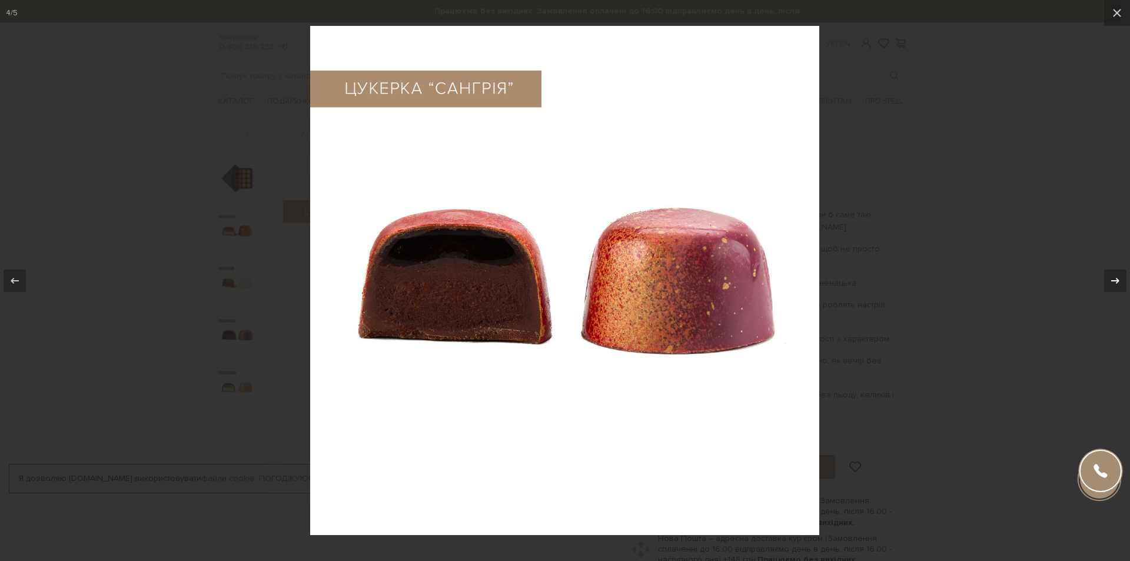
click at [1109, 278] on icon at bounding box center [1116, 281] width 14 height 14
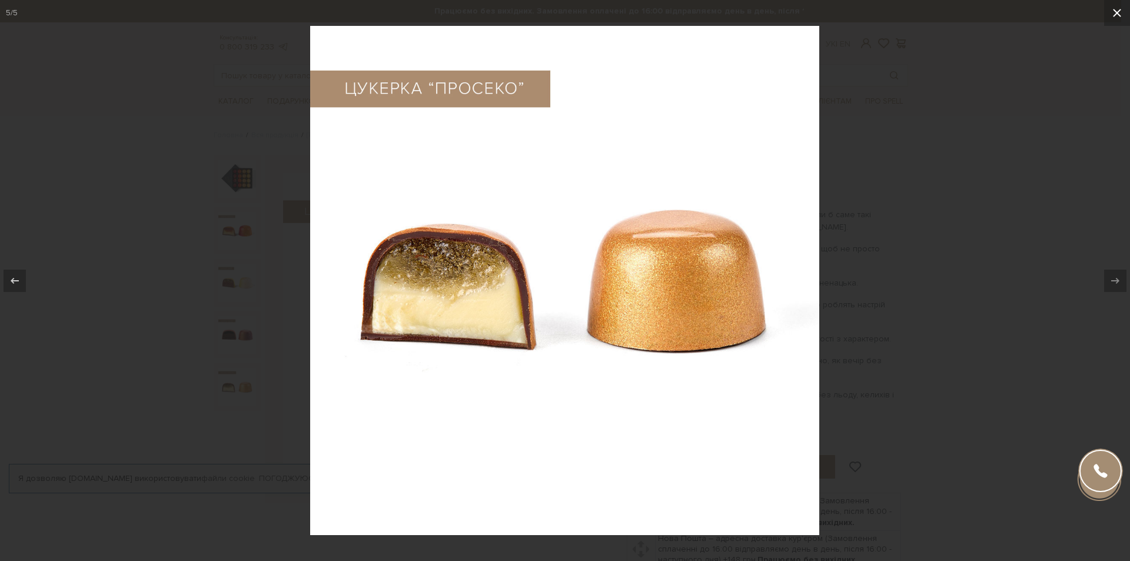
click at [1113, 11] on icon at bounding box center [1117, 13] width 14 height 14
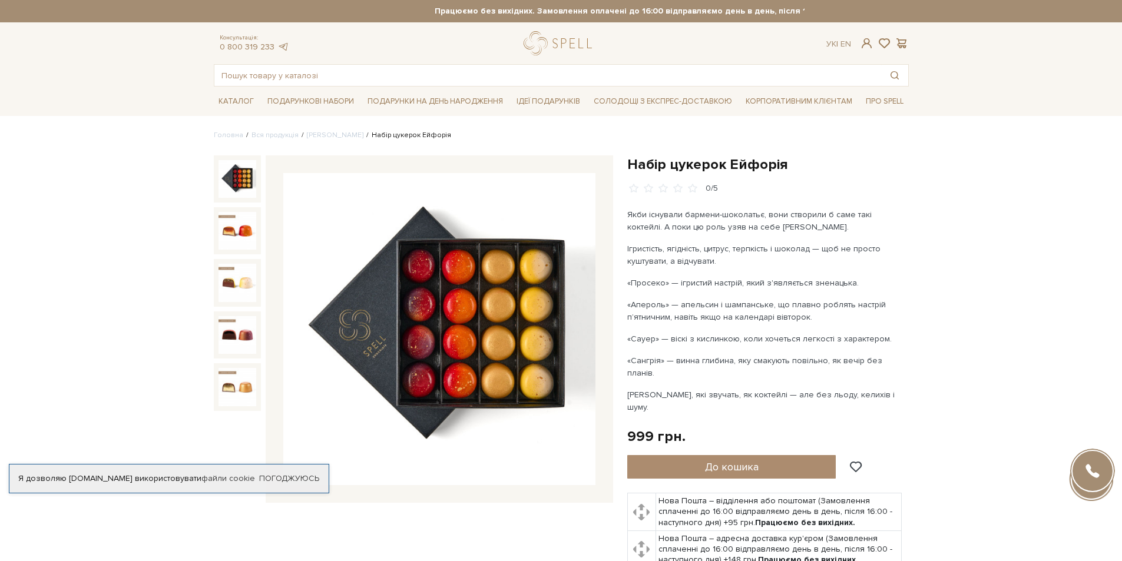
click at [227, 191] on img at bounding box center [237, 179] width 38 height 38
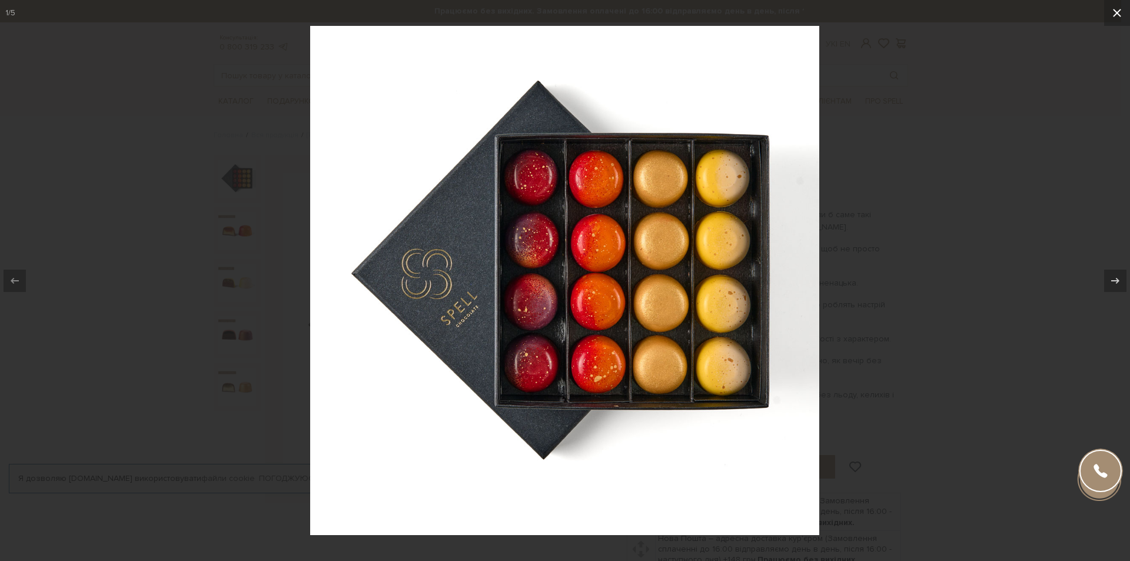
click at [1117, 10] on icon at bounding box center [1117, 13] width 14 height 14
